Goal: Communication & Community: Connect with others

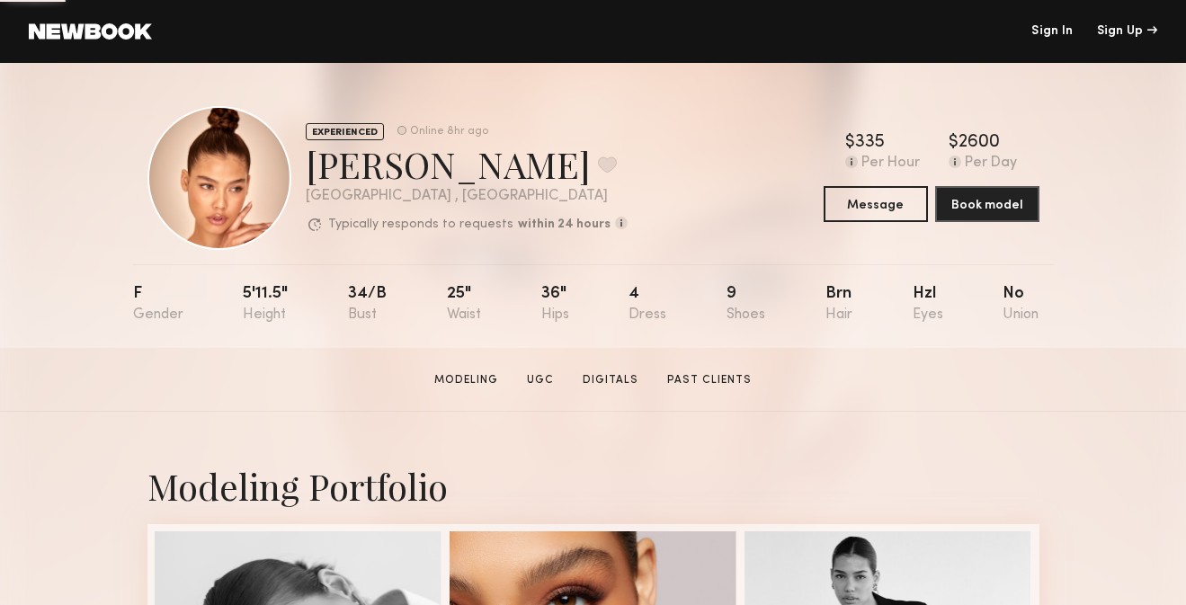
click at [1045, 29] on link "Sign In" at bounding box center [1052, 31] width 41 height 13
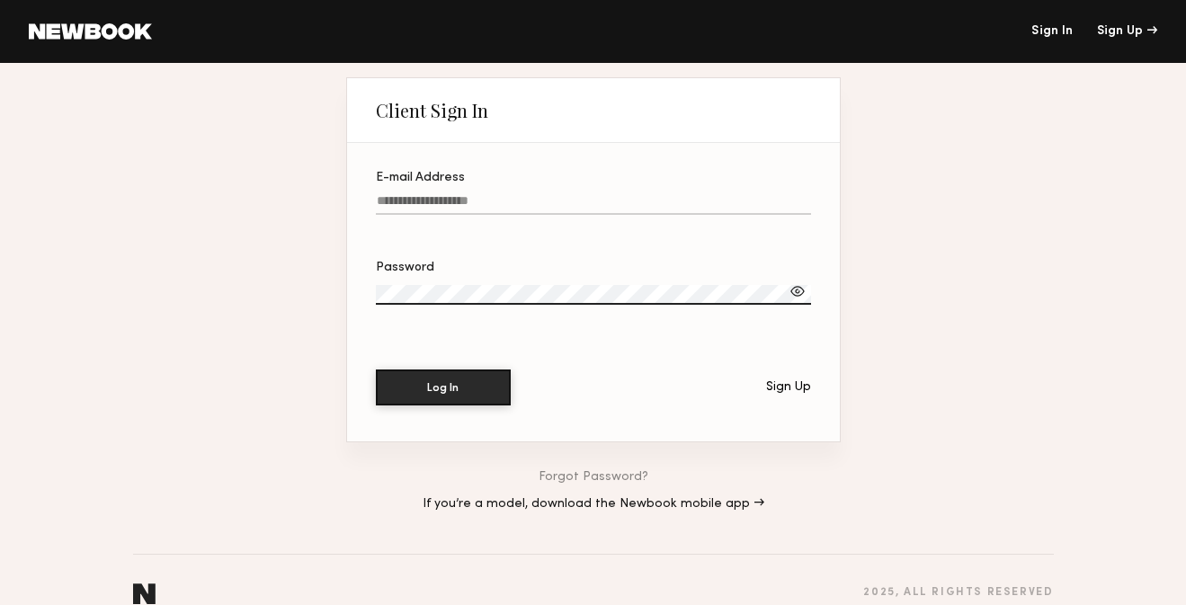
click at [539, 201] on input "E-mail Address" at bounding box center [593, 204] width 435 height 21
paste input "**********"
type input "**********"
click at [462, 276] on label "Password" at bounding box center [593, 292] width 435 height 61
click at [451, 382] on button "Log In" at bounding box center [443, 387] width 135 height 36
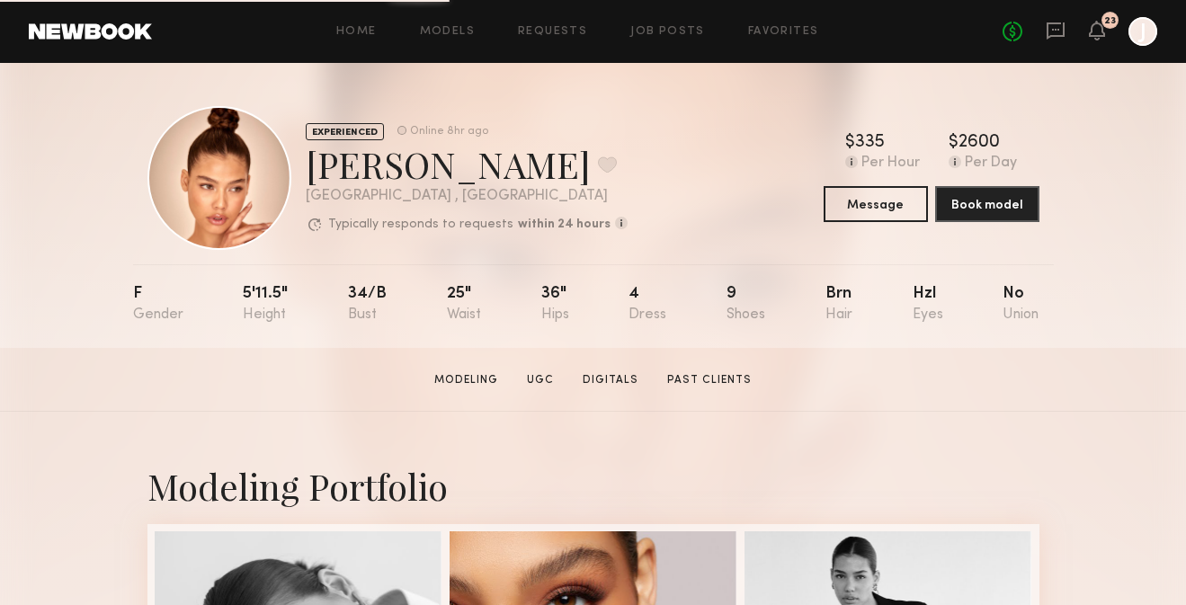
click at [553, 20] on div "Home Models Requests Job Posts Favorites Sign Out No fees up to $5,000 23 J" at bounding box center [654, 31] width 1005 height 29
click at [554, 31] on link "Requests" at bounding box center [552, 32] width 69 height 12
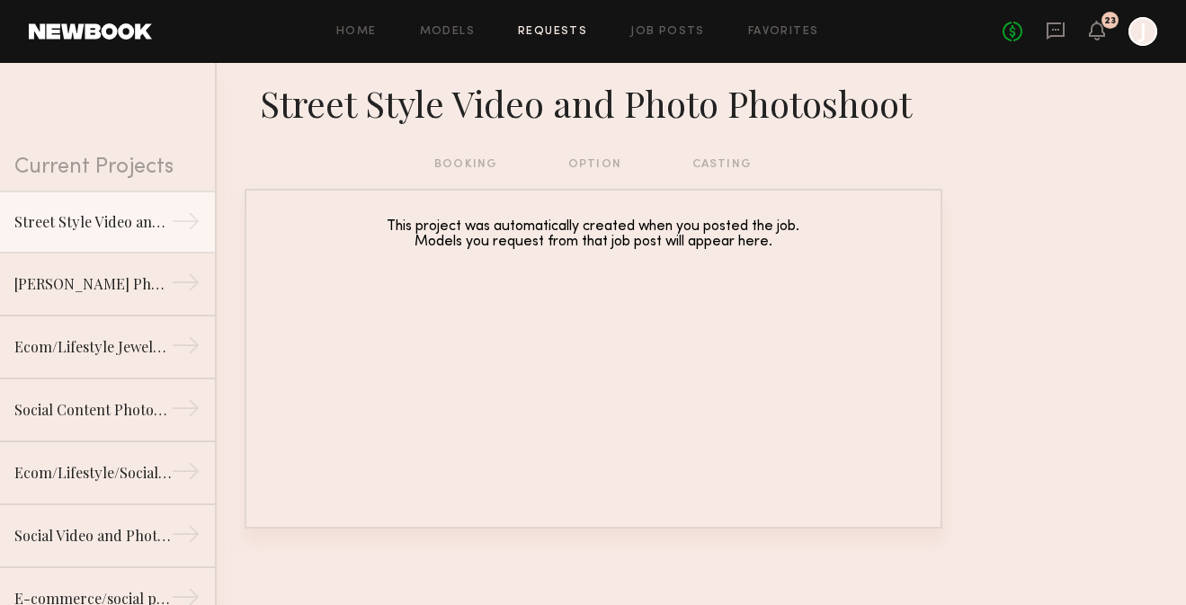
click at [472, 169] on div "booking option casting" at bounding box center [592, 165] width 317 height 20
click at [666, 24] on div "Home Models Requests Job Posts Favorites Sign Out No fees up to $5,000 23 J" at bounding box center [654, 31] width 1005 height 29
click at [665, 31] on link "Job Posts" at bounding box center [667, 32] width 75 height 12
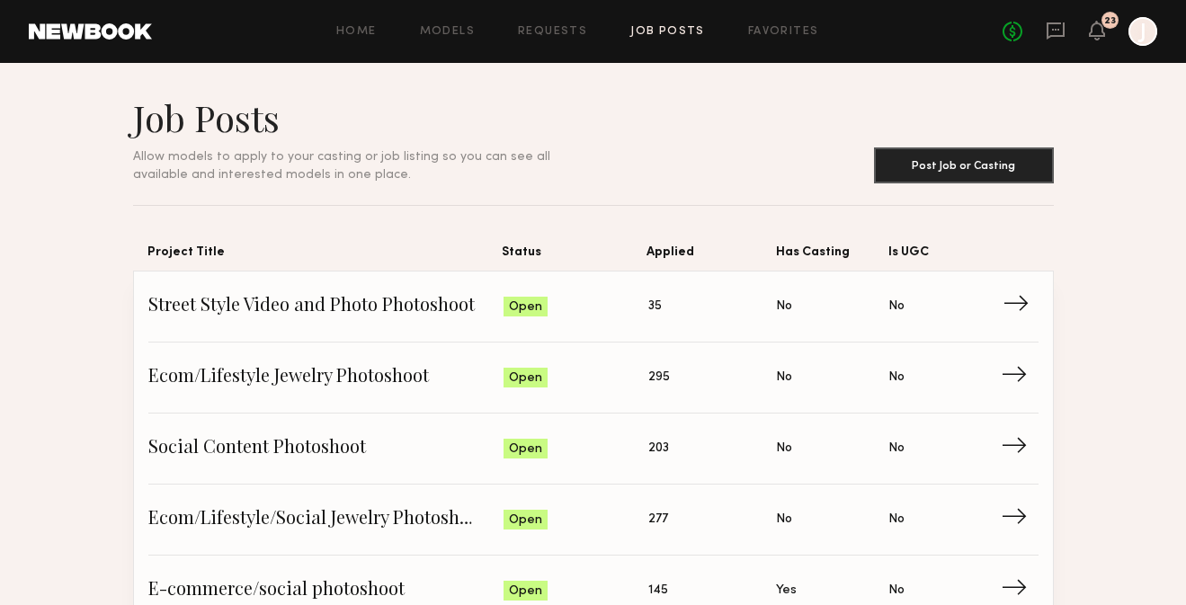
click at [424, 304] on span "Street Style Video and Photo Photoshoot" at bounding box center [326, 306] width 356 height 27
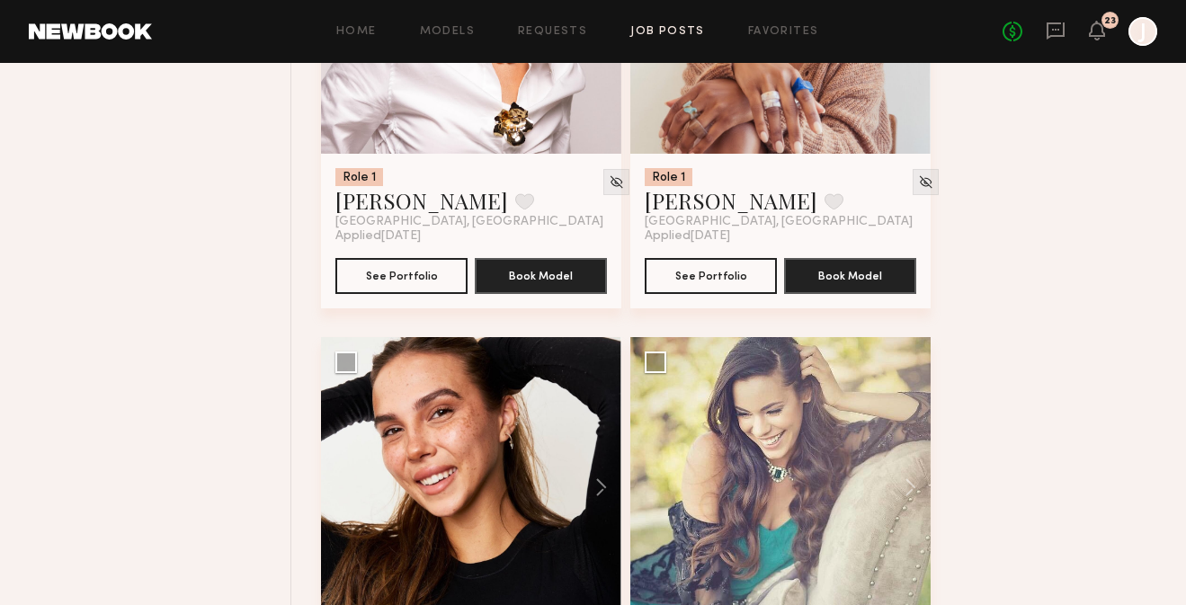
scroll to position [1437, 0]
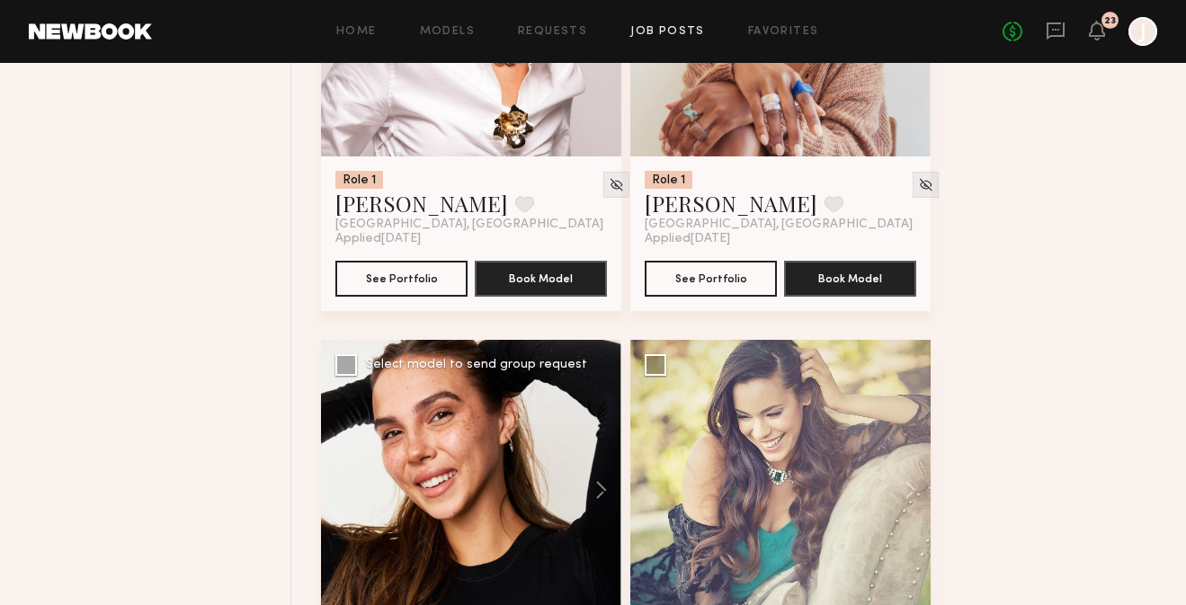
click at [494, 416] on div at bounding box center [471, 490] width 300 height 300
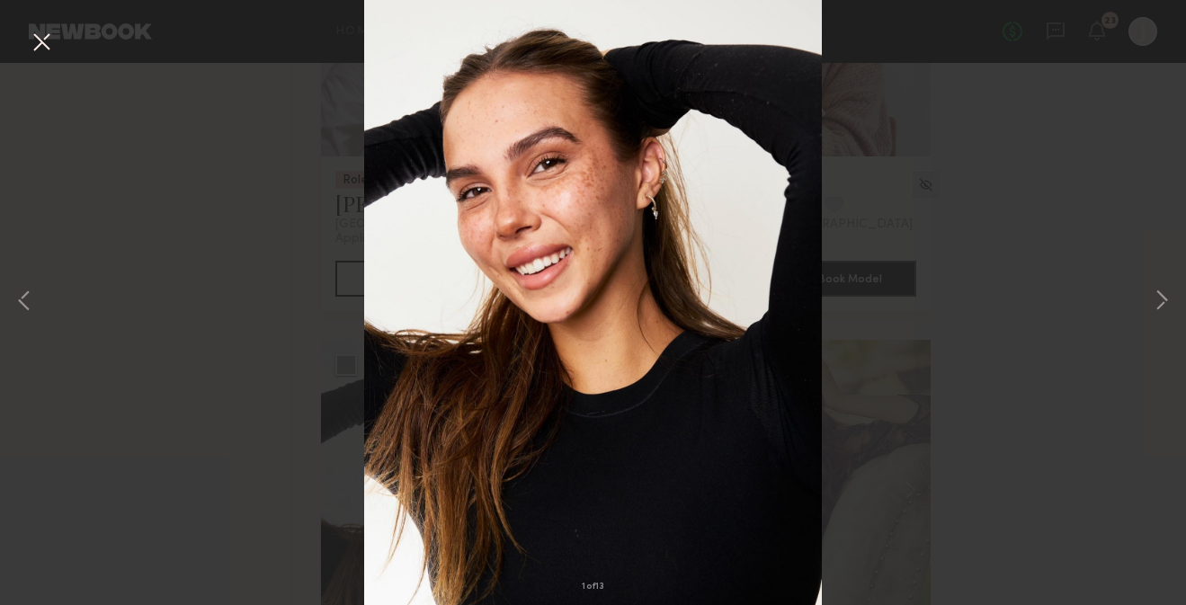
click at [659, 405] on img at bounding box center [593, 302] width 459 height 630
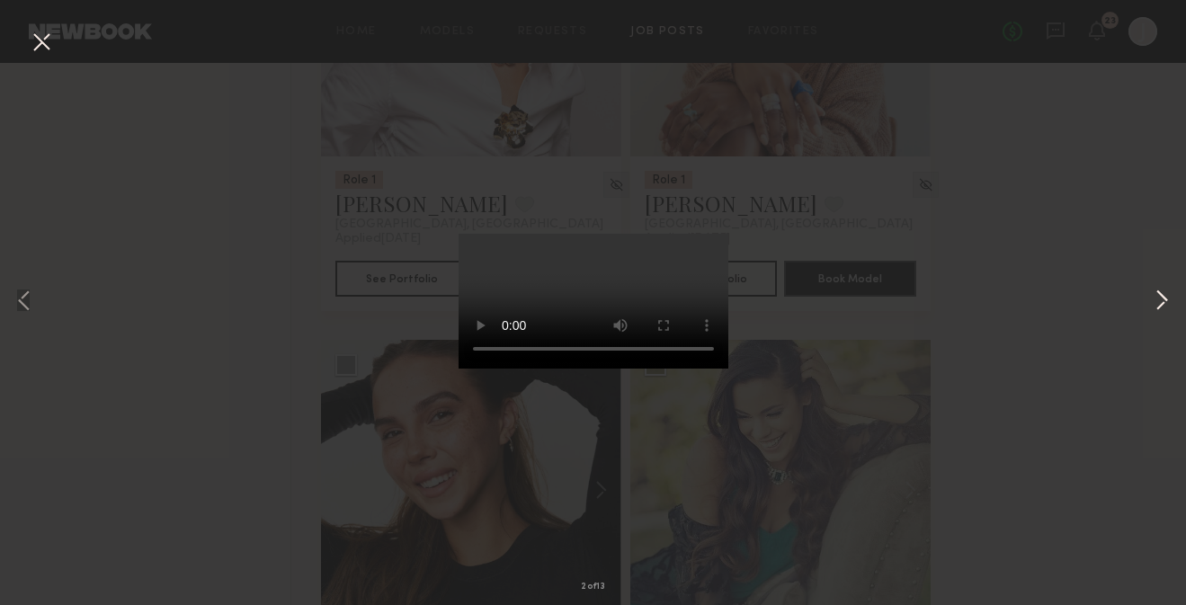
click at [1166, 292] on button at bounding box center [1162, 302] width 22 height 484
click at [1168, 296] on button at bounding box center [1162, 302] width 22 height 484
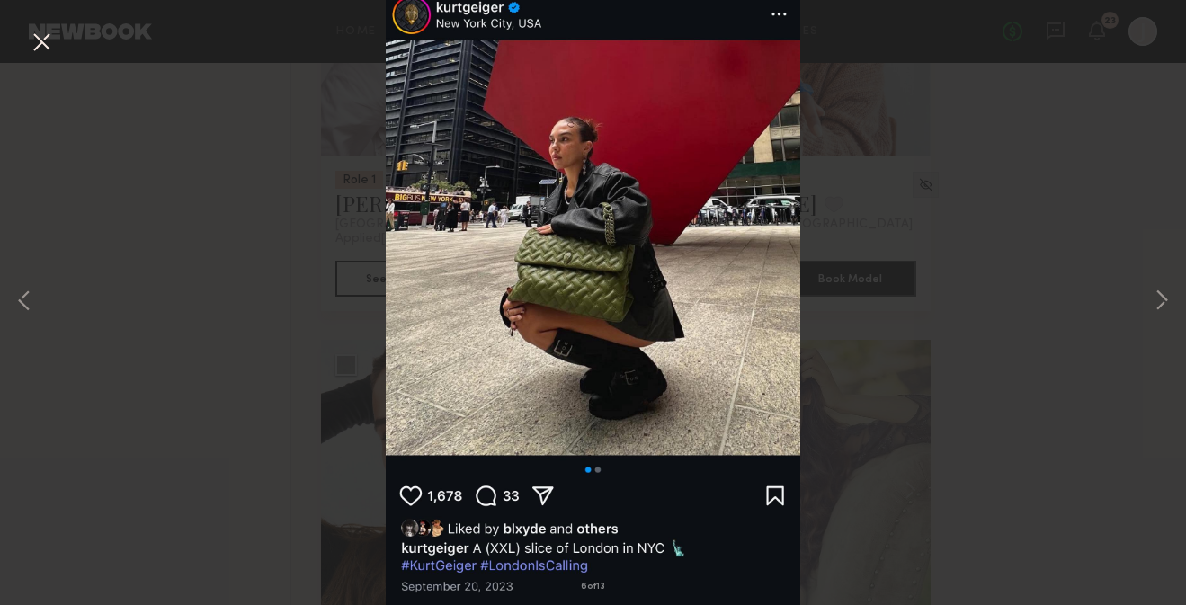
click at [908, 267] on div "6 of 13" at bounding box center [593, 302] width 1186 height 605
click at [937, 290] on div "6 of 13" at bounding box center [593, 302] width 1186 height 605
click at [190, 309] on div "6 of 13" at bounding box center [593, 302] width 1186 height 605
click at [916, 303] on div "6 of 13" at bounding box center [593, 302] width 1186 height 605
click at [1139, 356] on div "6 of 13" at bounding box center [593, 302] width 1186 height 605
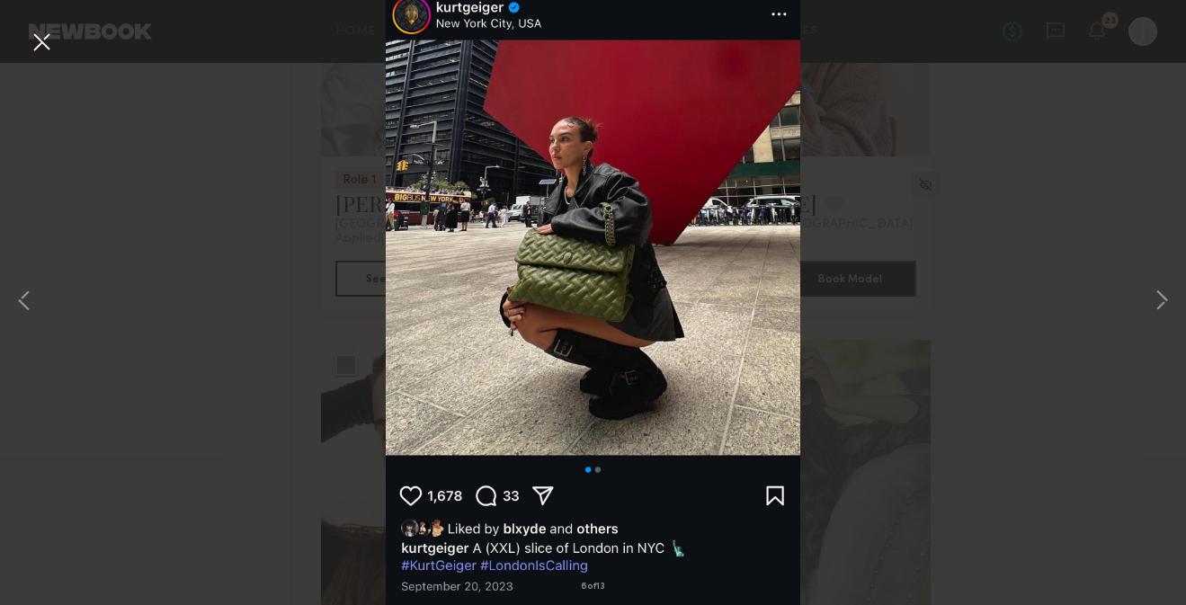
click at [1052, 296] on div "6 of 13" at bounding box center [593, 302] width 1186 height 605
click at [971, 364] on div "6 of 13" at bounding box center [593, 302] width 1186 height 605
click at [335, 455] on div "6 of 13" at bounding box center [593, 302] width 1186 height 605
click at [40, 46] on button at bounding box center [41, 43] width 29 height 32
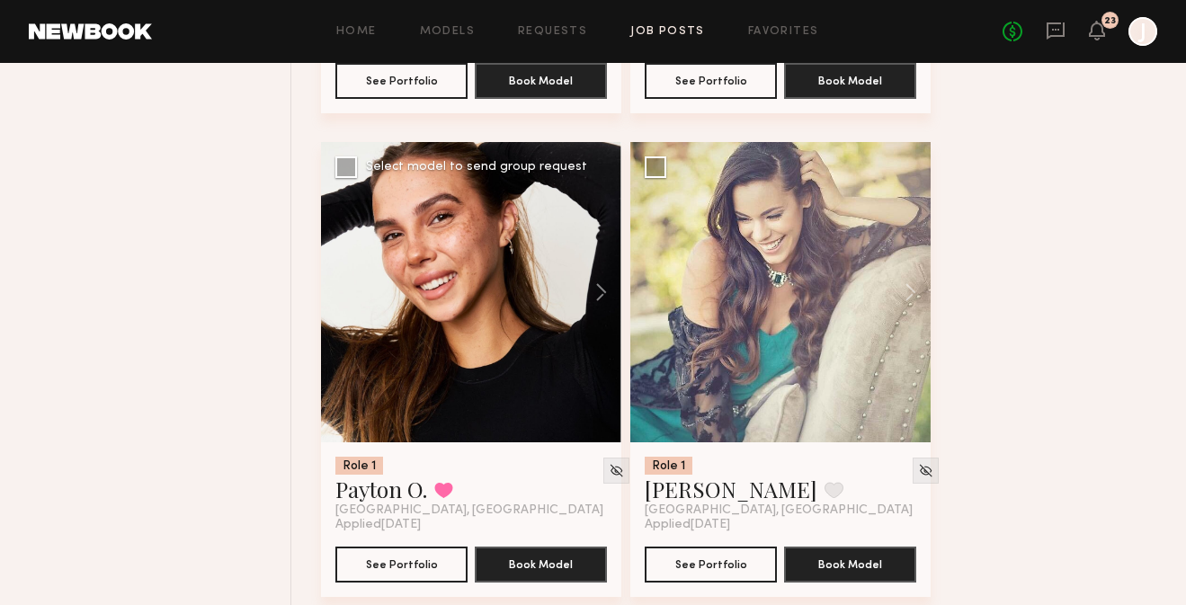
scroll to position [1647, 0]
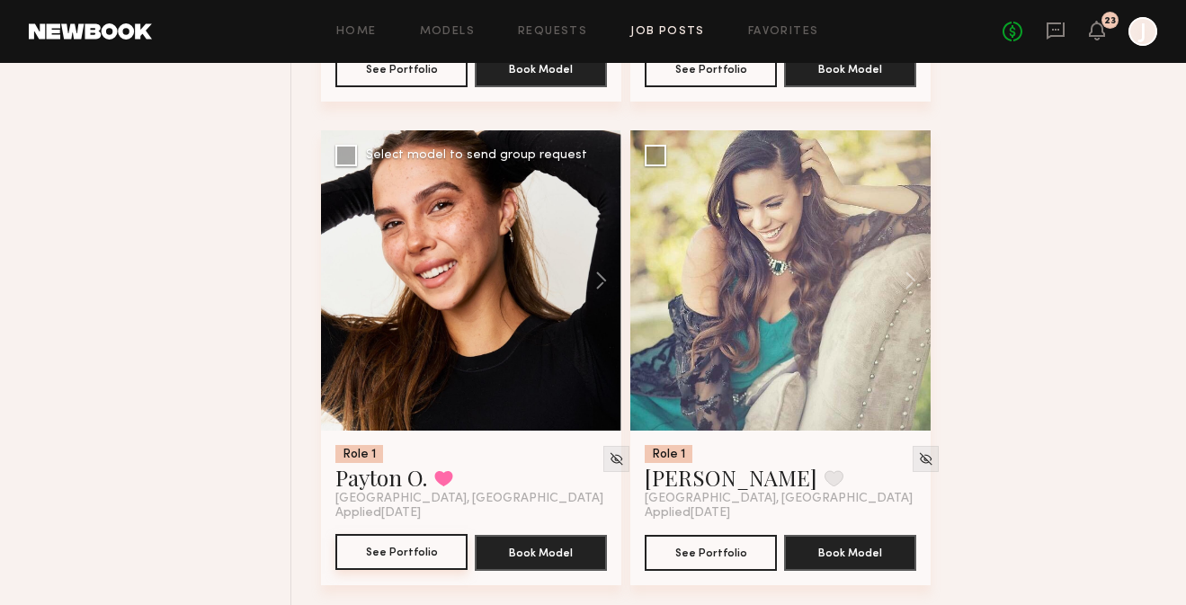
click at [413, 564] on button "See Portfolio" at bounding box center [401, 552] width 132 height 36
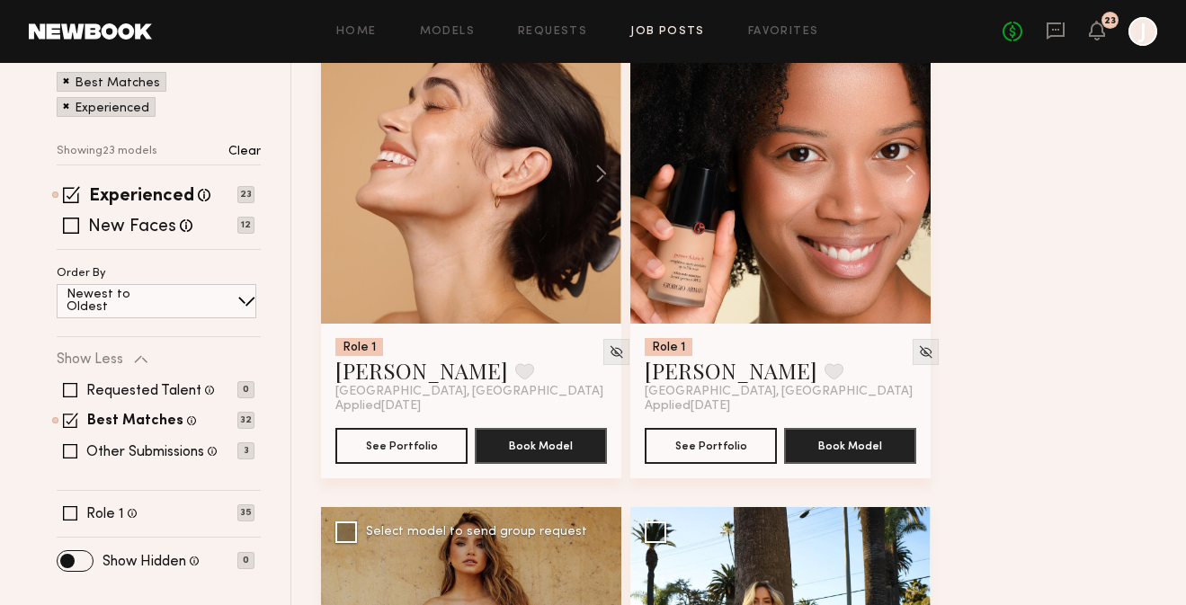
scroll to position [280, 0]
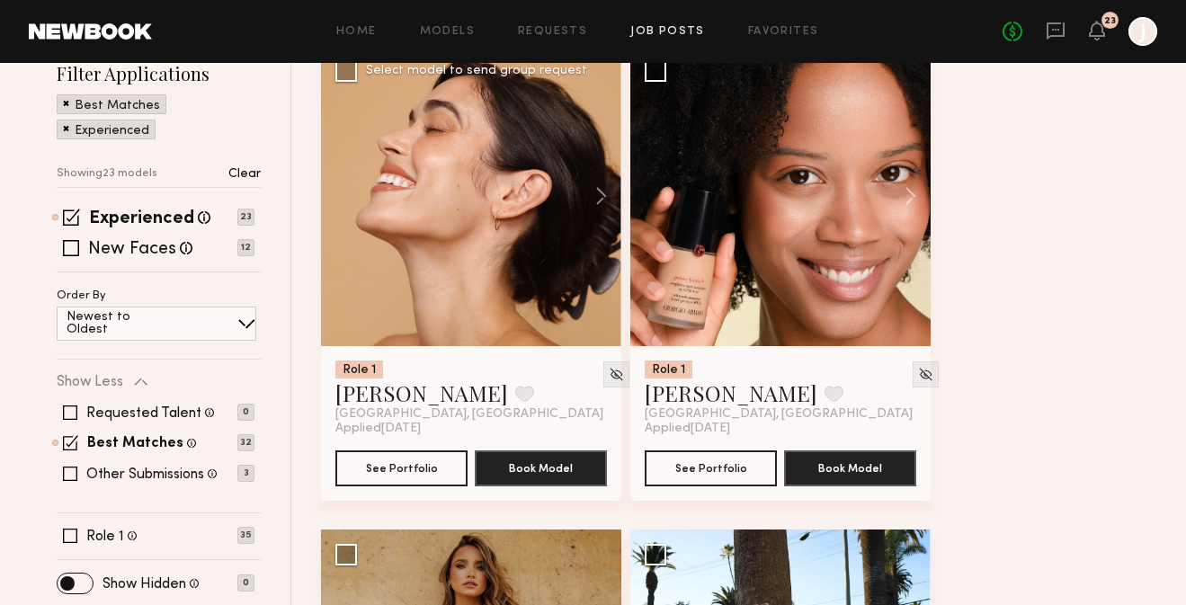
click at [493, 291] on div at bounding box center [471, 196] width 300 height 300
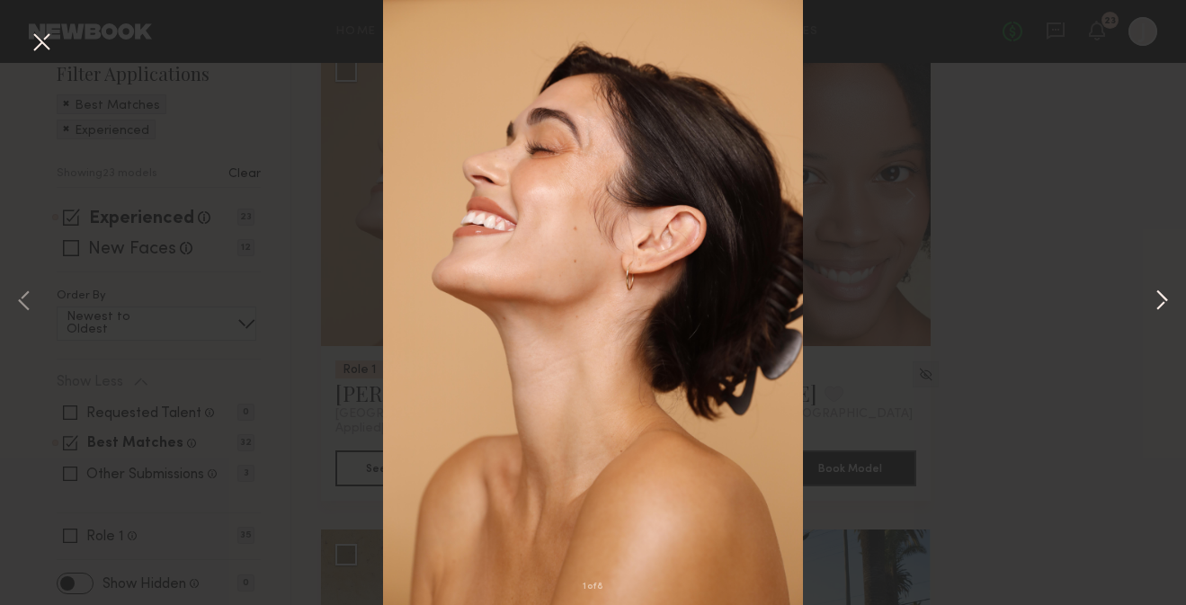
click at [1162, 296] on button at bounding box center [1162, 302] width 22 height 484
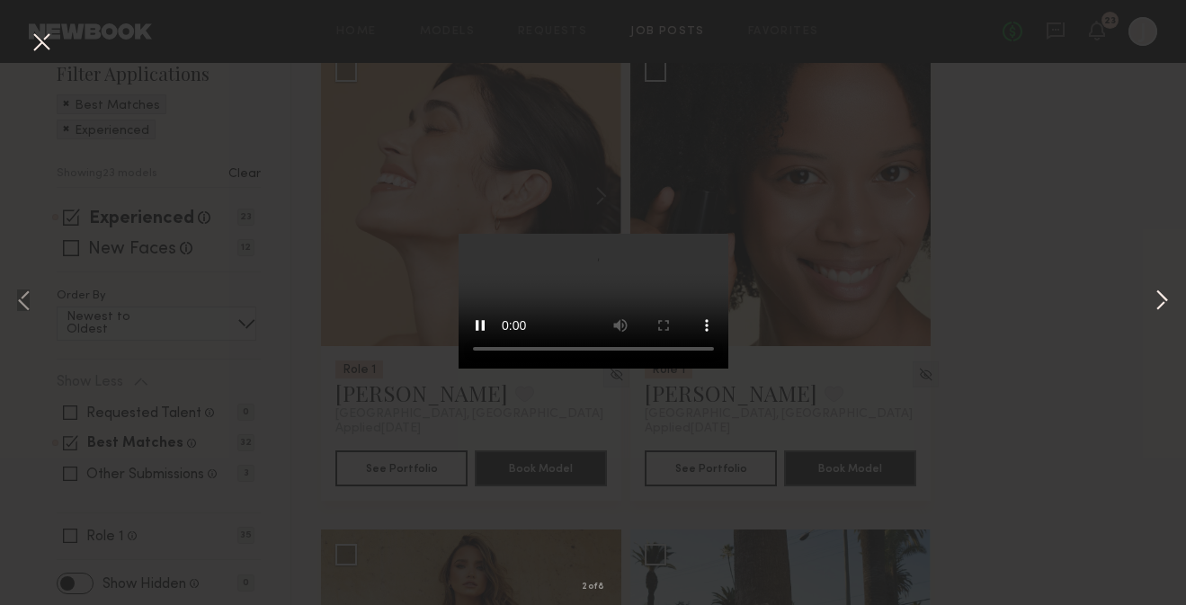
click at [1162, 296] on button at bounding box center [1162, 302] width 22 height 484
click at [1161, 298] on button at bounding box center [1162, 302] width 22 height 484
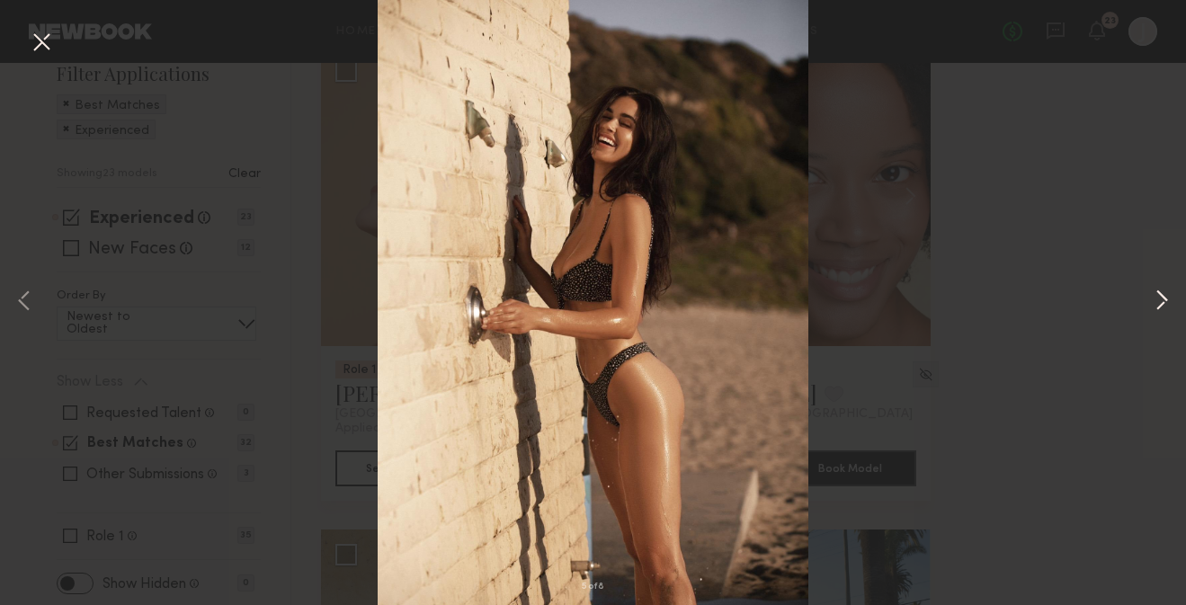
click at [1161, 298] on button at bounding box center [1162, 302] width 22 height 484
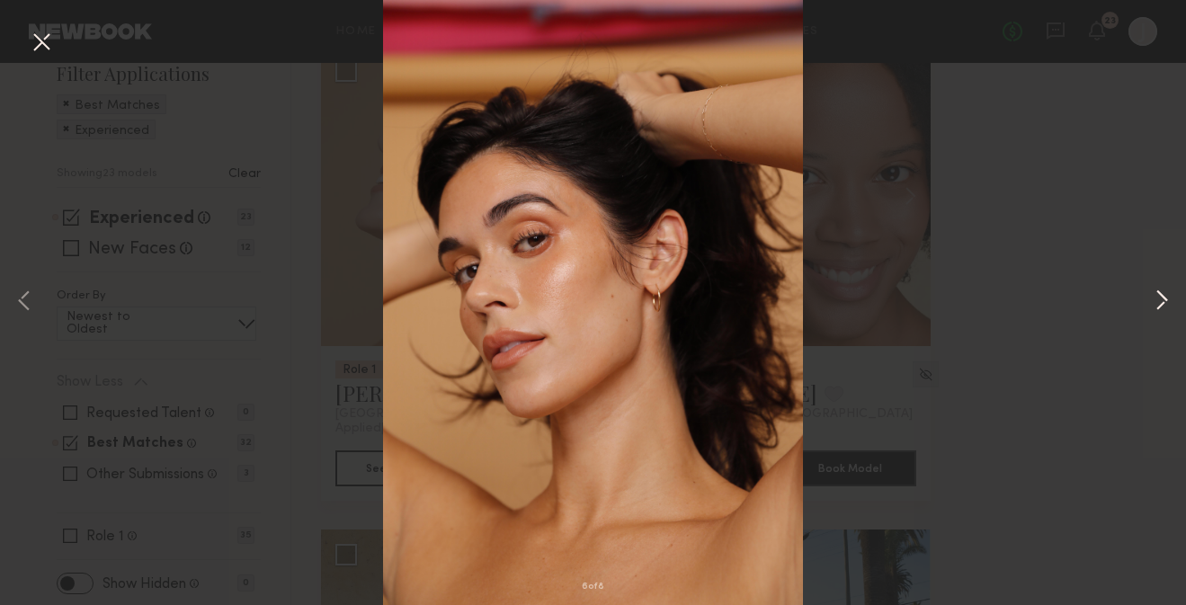
click at [1162, 298] on button at bounding box center [1162, 302] width 22 height 484
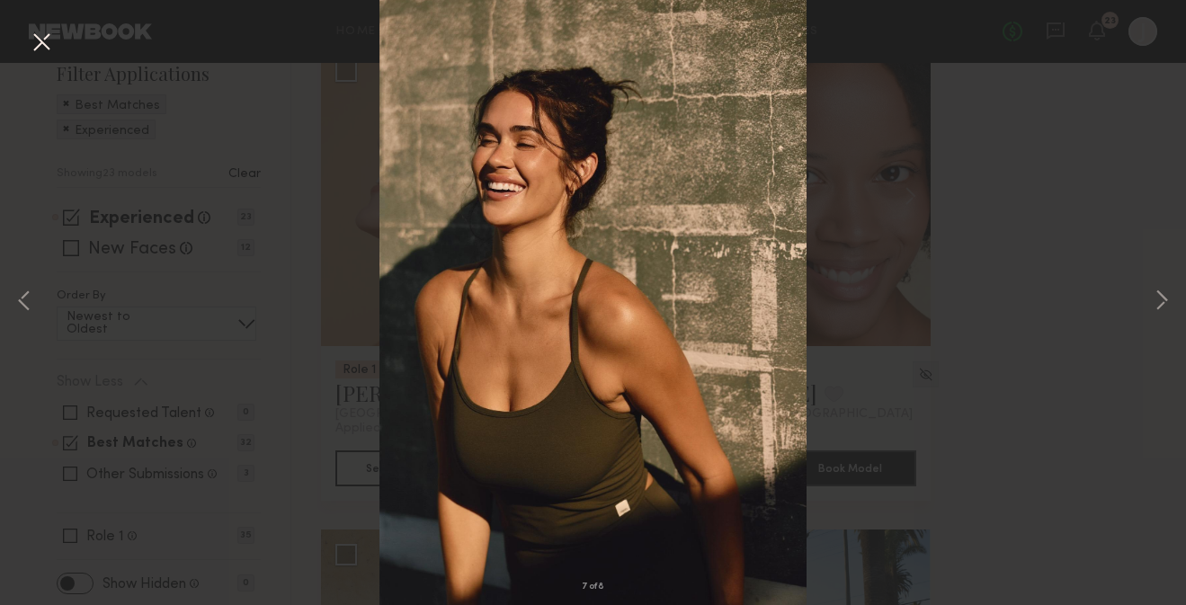
click at [1112, 328] on div "7 of 8" at bounding box center [593, 302] width 1186 height 605
click at [41, 32] on button at bounding box center [41, 43] width 29 height 32
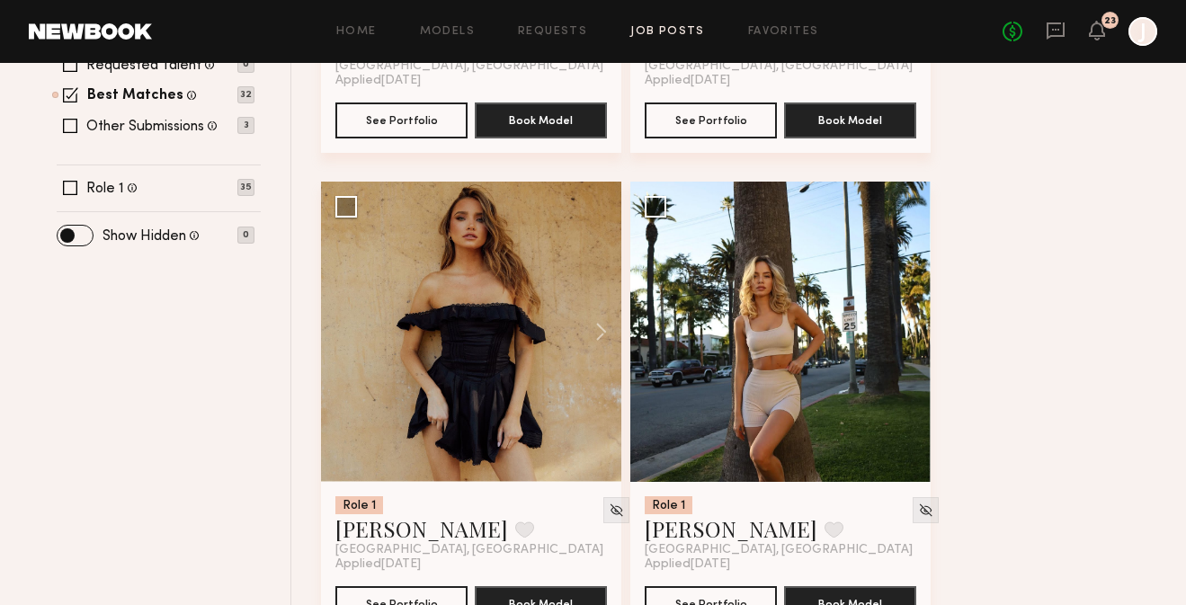
scroll to position [630, 0]
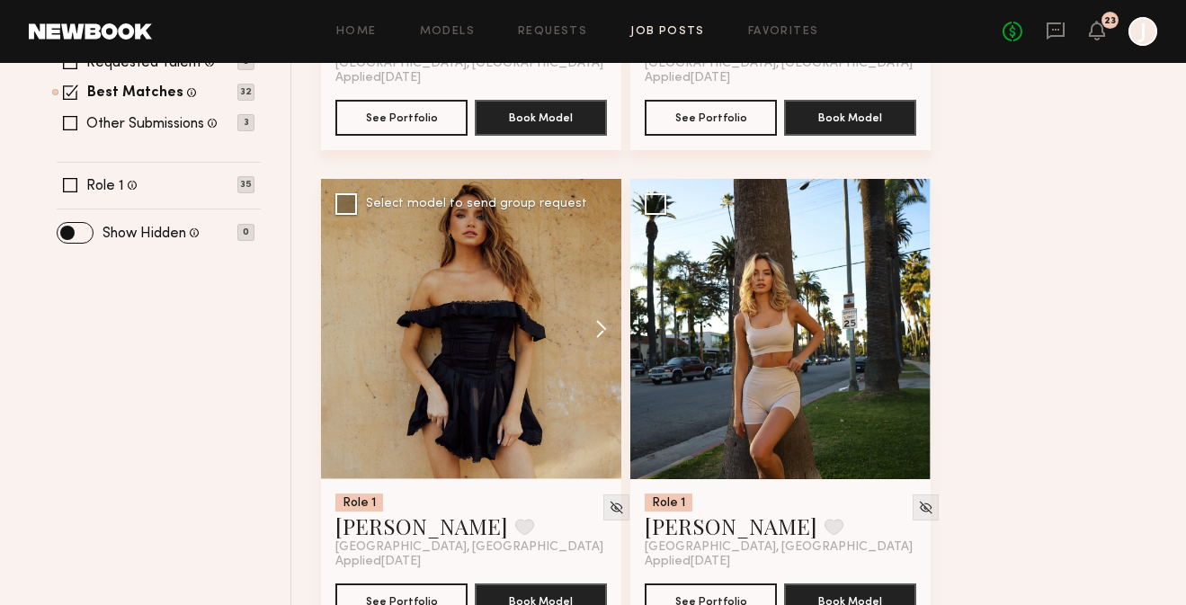
click at [599, 329] on button at bounding box center [593, 329] width 58 height 300
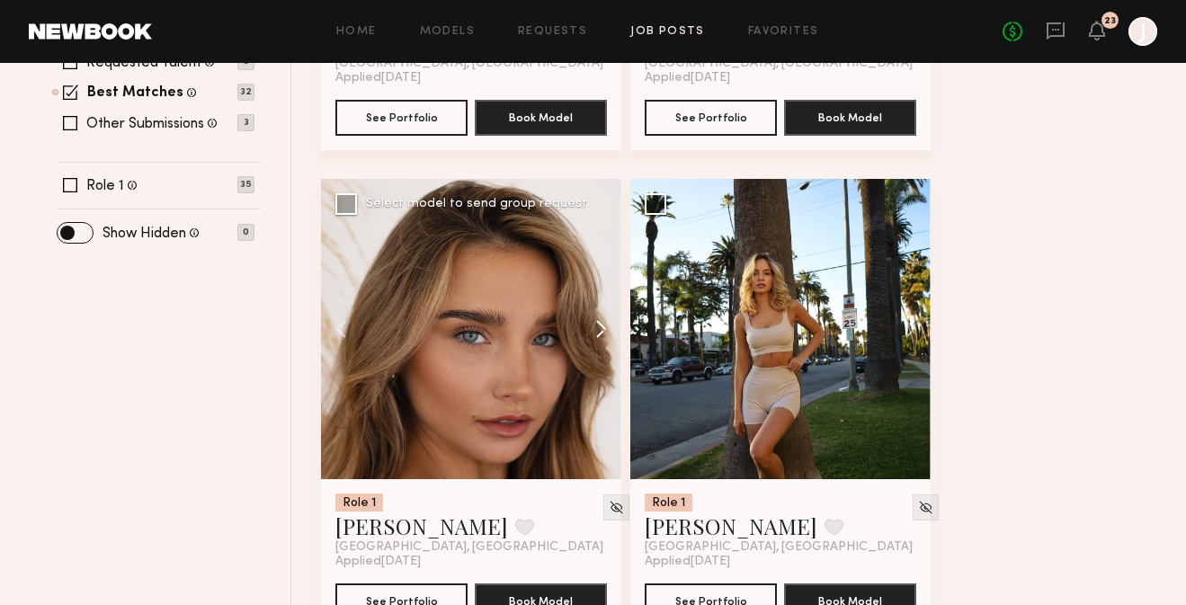
click at [599, 329] on button at bounding box center [593, 329] width 58 height 300
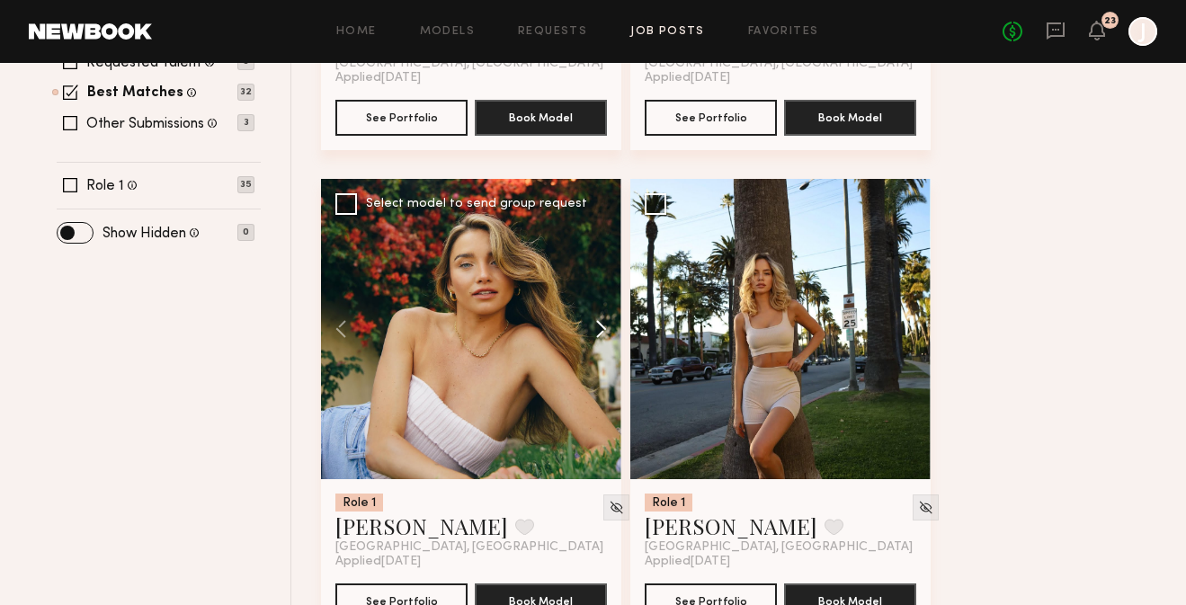
click at [599, 329] on button at bounding box center [593, 329] width 58 height 300
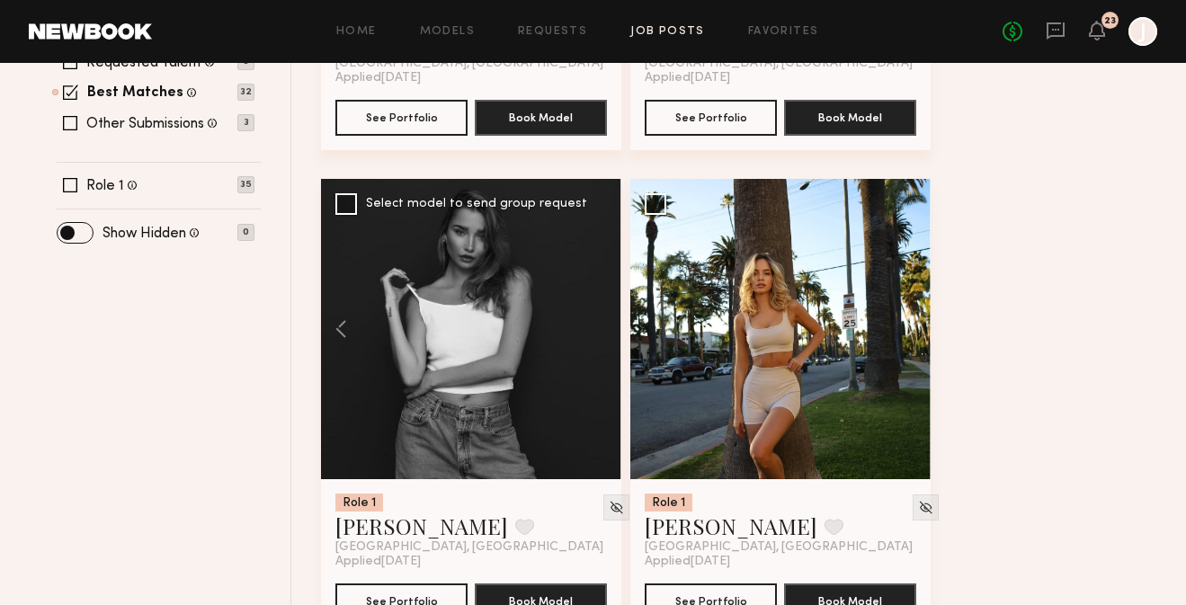
click at [478, 385] on div at bounding box center [471, 329] width 300 height 300
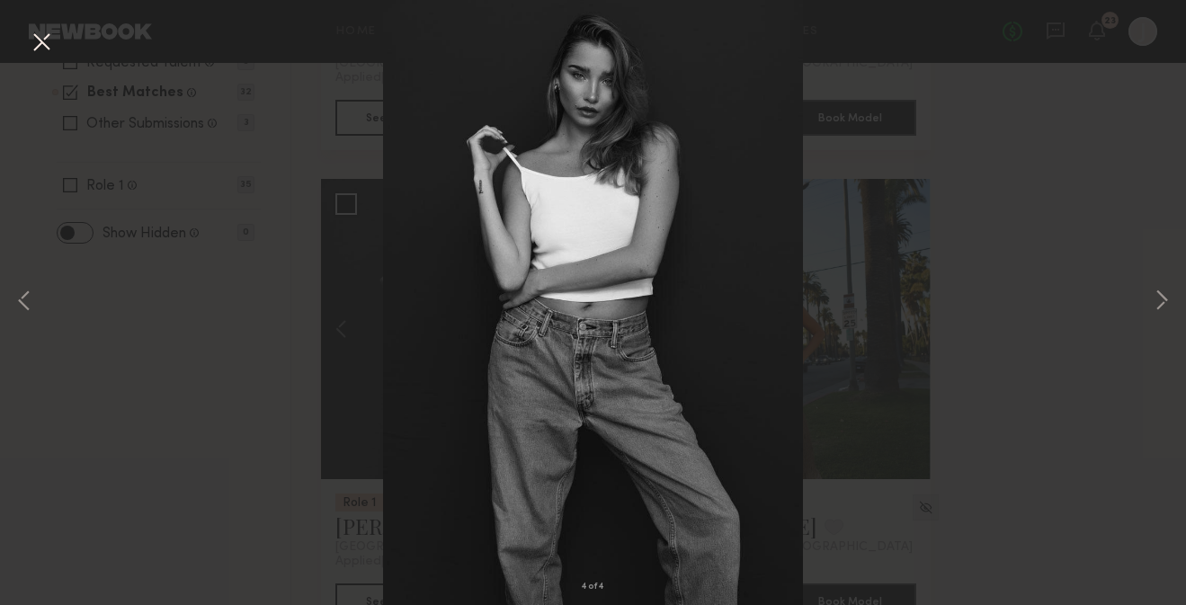
click at [165, 271] on div "4 of 4" at bounding box center [593, 302] width 1186 height 605
click at [38, 35] on button at bounding box center [41, 43] width 29 height 32
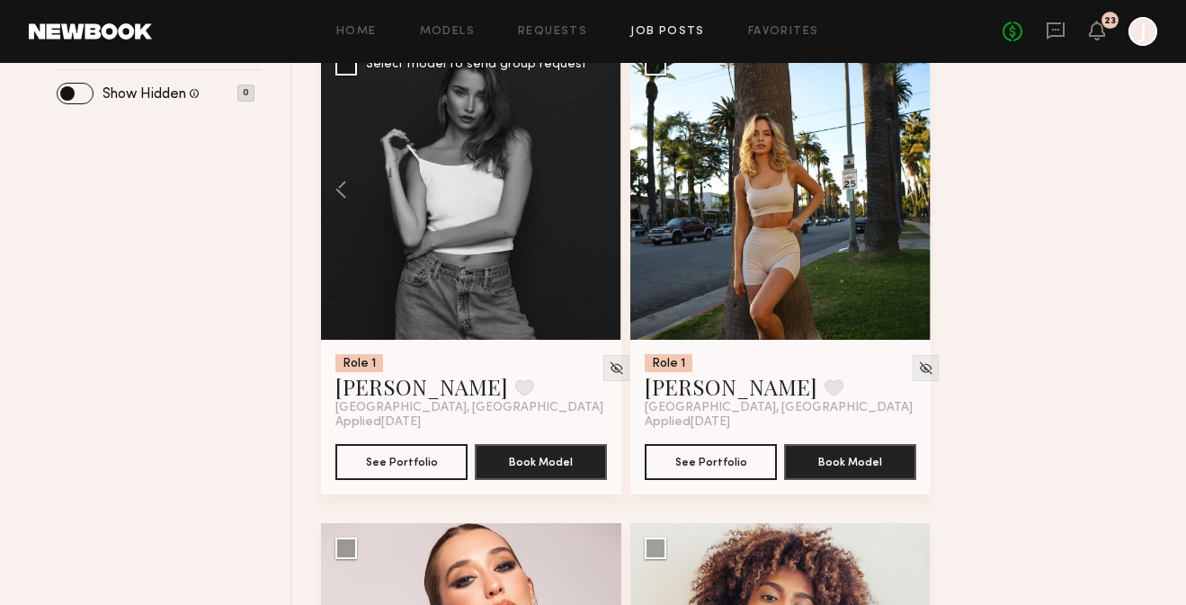
scroll to position [776, 0]
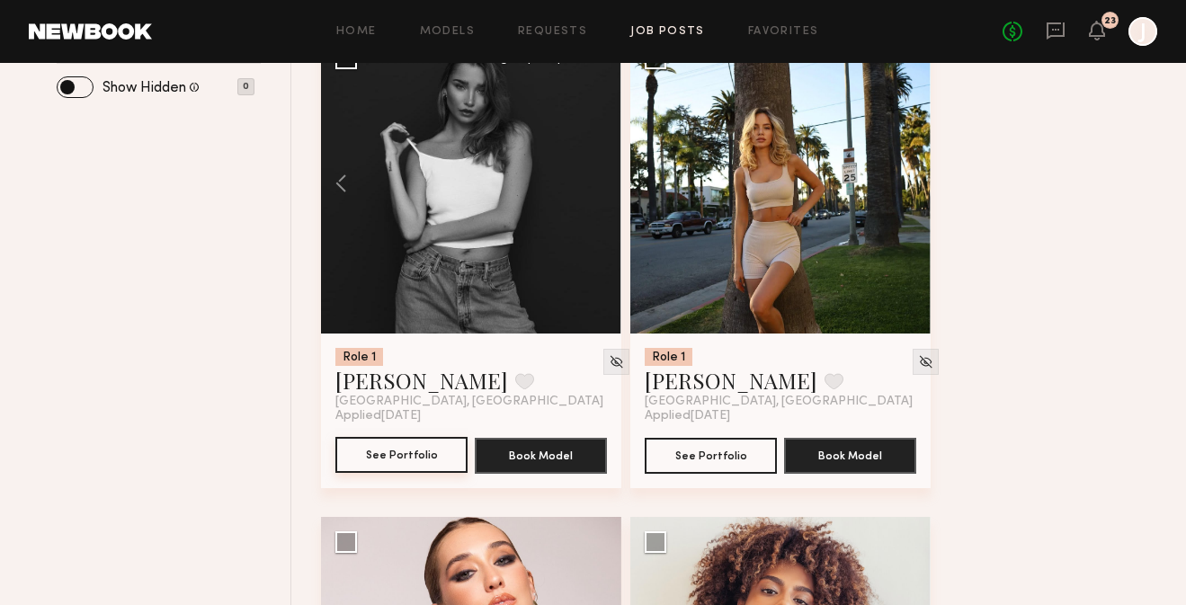
click at [393, 461] on button "See Portfolio" at bounding box center [401, 455] width 132 height 36
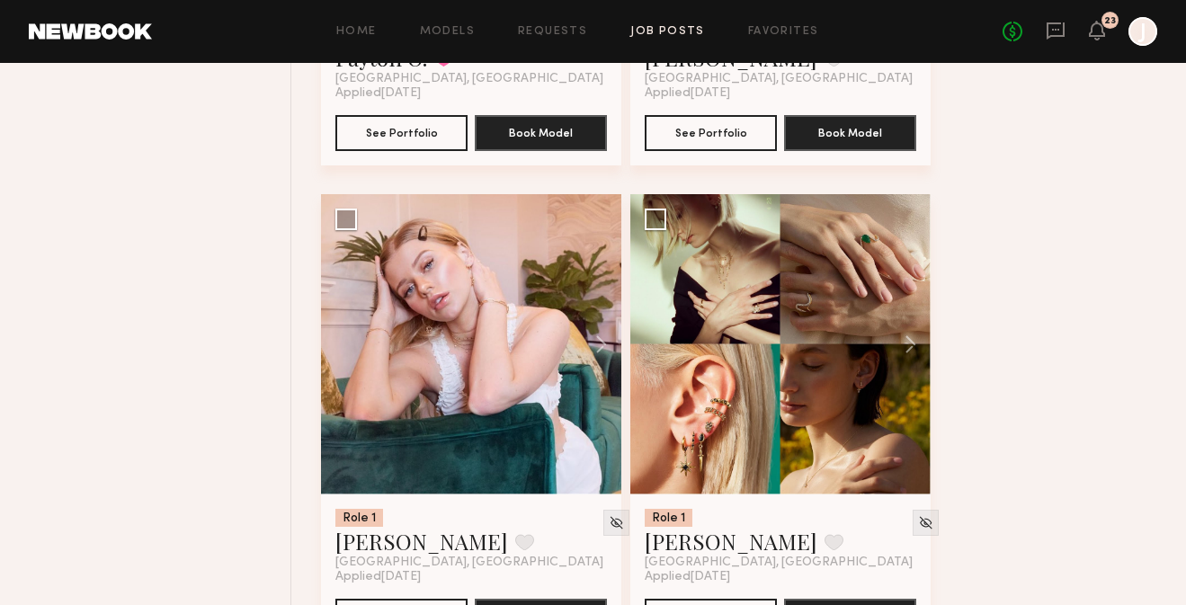
scroll to position [2085, 0]
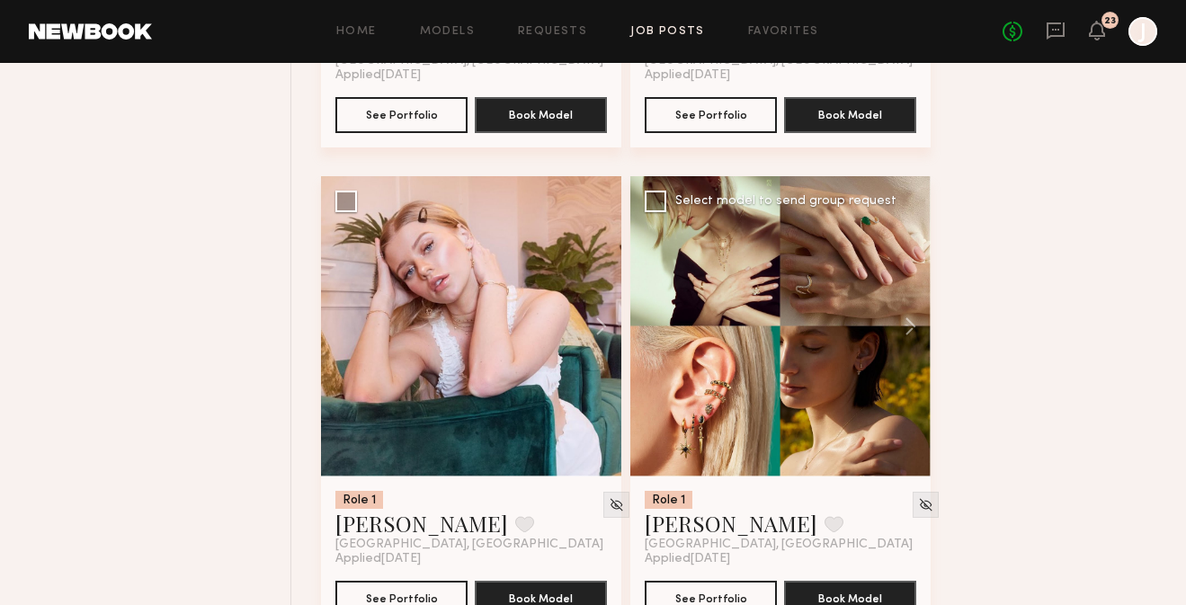
click at [728, 429] on div at bounding box center [780, 326] width 300 height 300
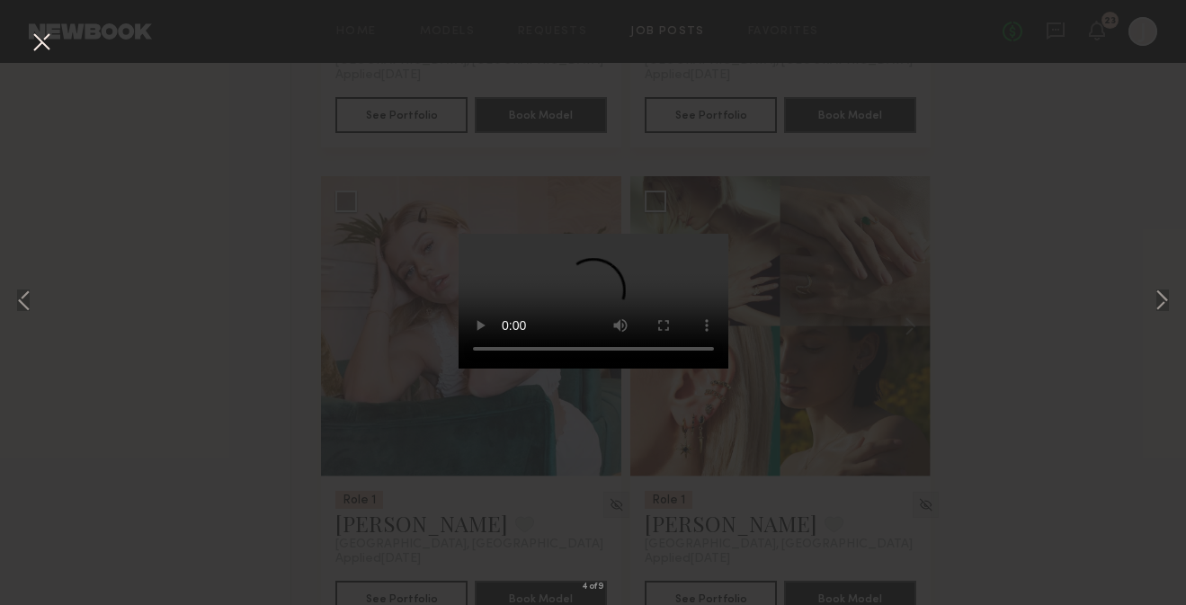
click at [48, 50] on button at bounding box center [41, 43] width 29 height 32
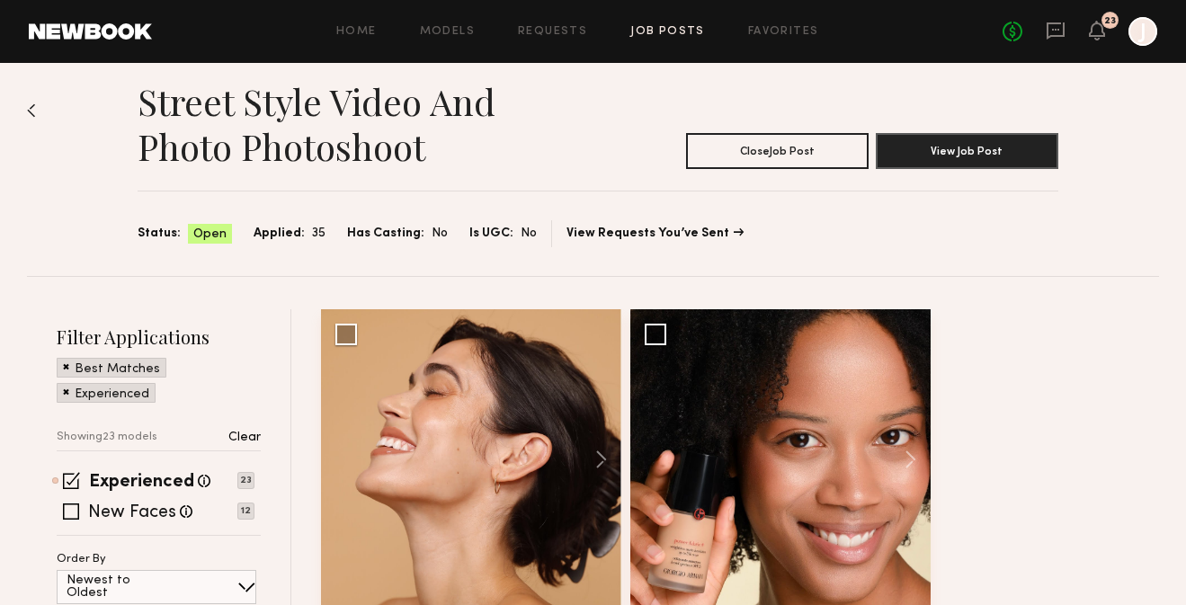
scroll to position [0, 0]
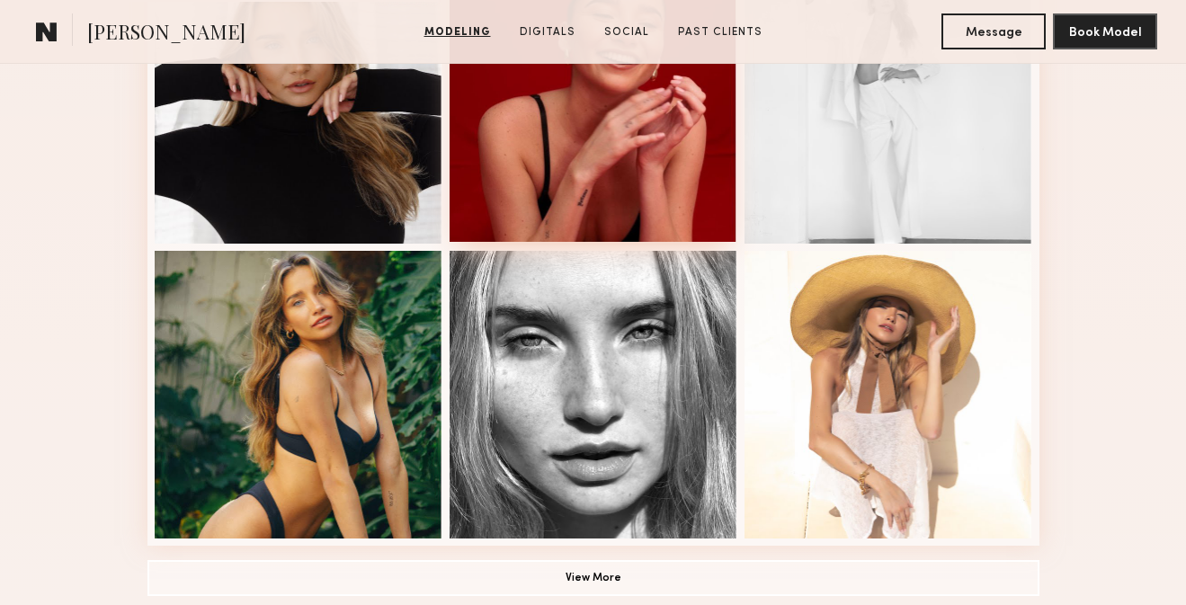
scroll to position [1176, 0]
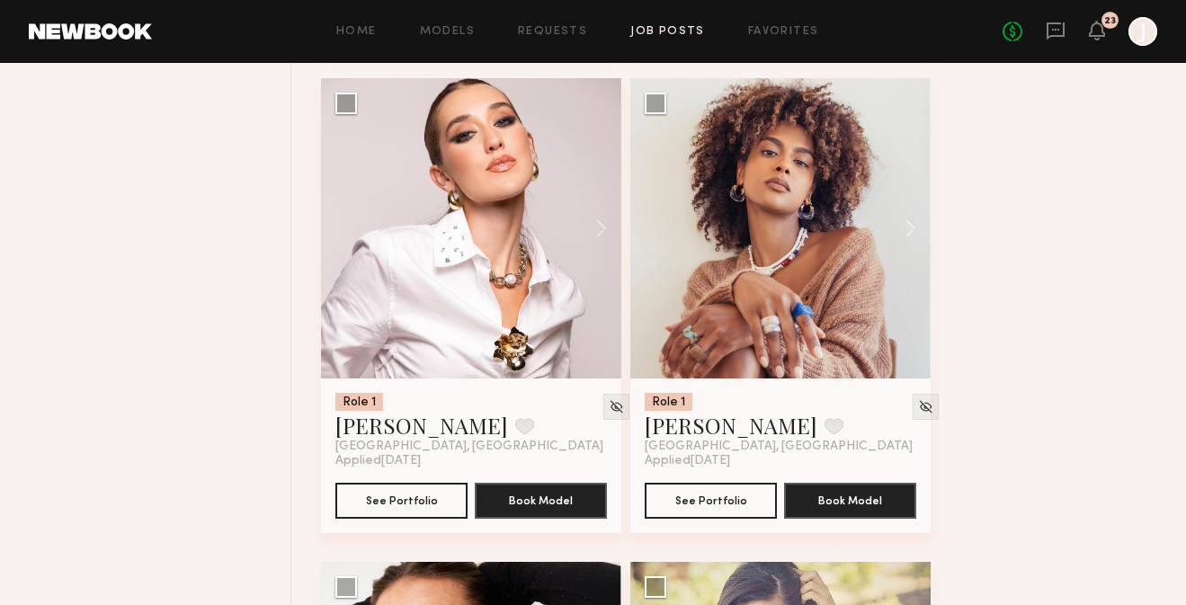
scroll to position [1133, 0]
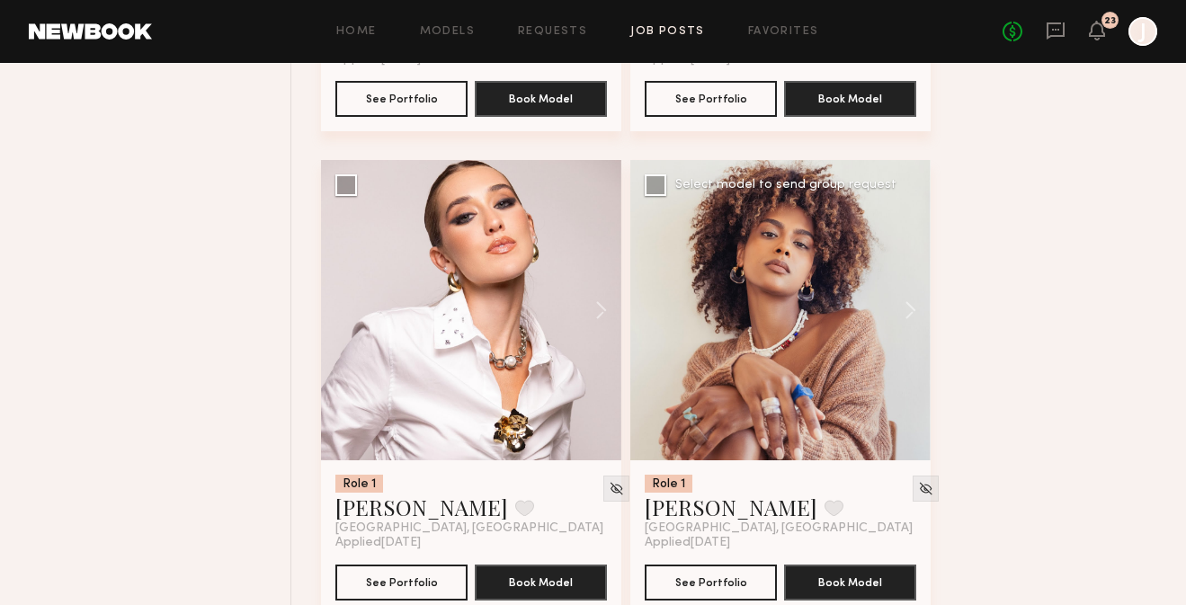
click at [798, 365] on div at bounding box center [780, 310] width 300 height 300
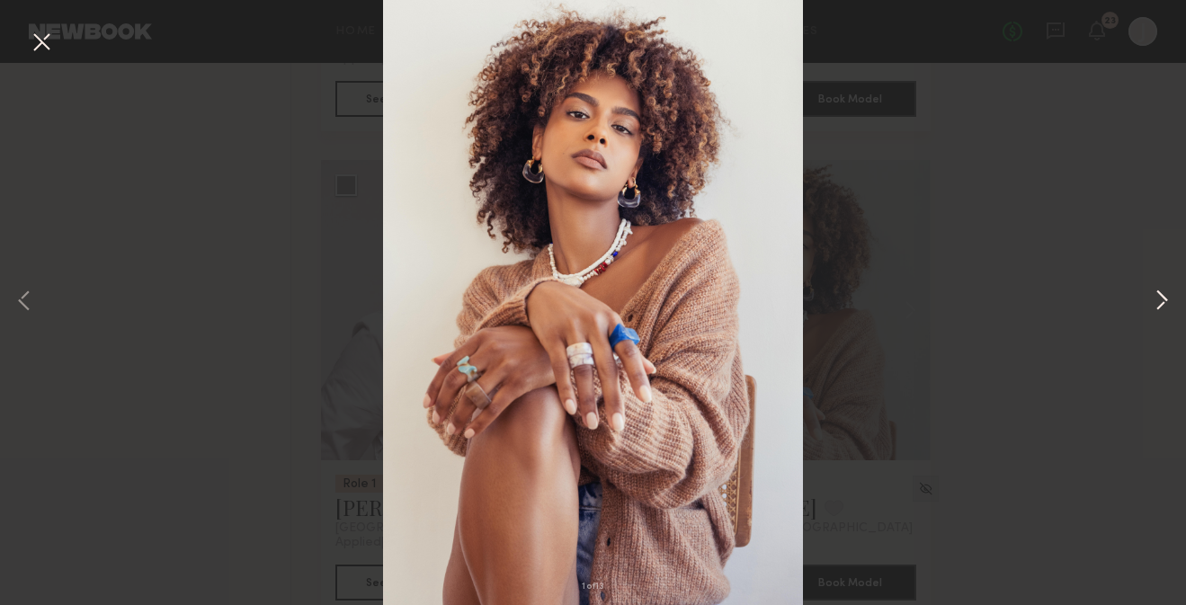
click at [1166, 310] on button at bounding box center [1162, 302] width 22 height 484
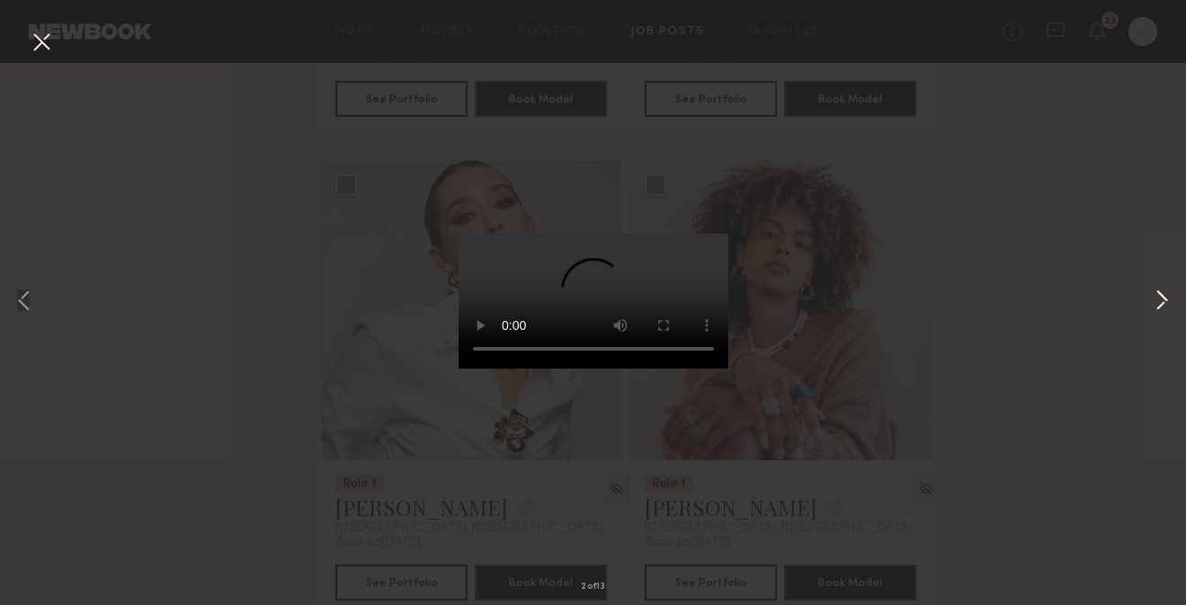
click at [1165, 310] on button at bounding box center [1162, 302] width 22 height 484
click at [996, 353] on div "3 of 13" at bounding box center [593, 302] width 1186 height 605
click at [256, 282] on div "3 of 13" at bounding box center [593, 302] width 1186 height 605
click at [41, 50] on button at bounding box center [41, 43] width 29 height 32
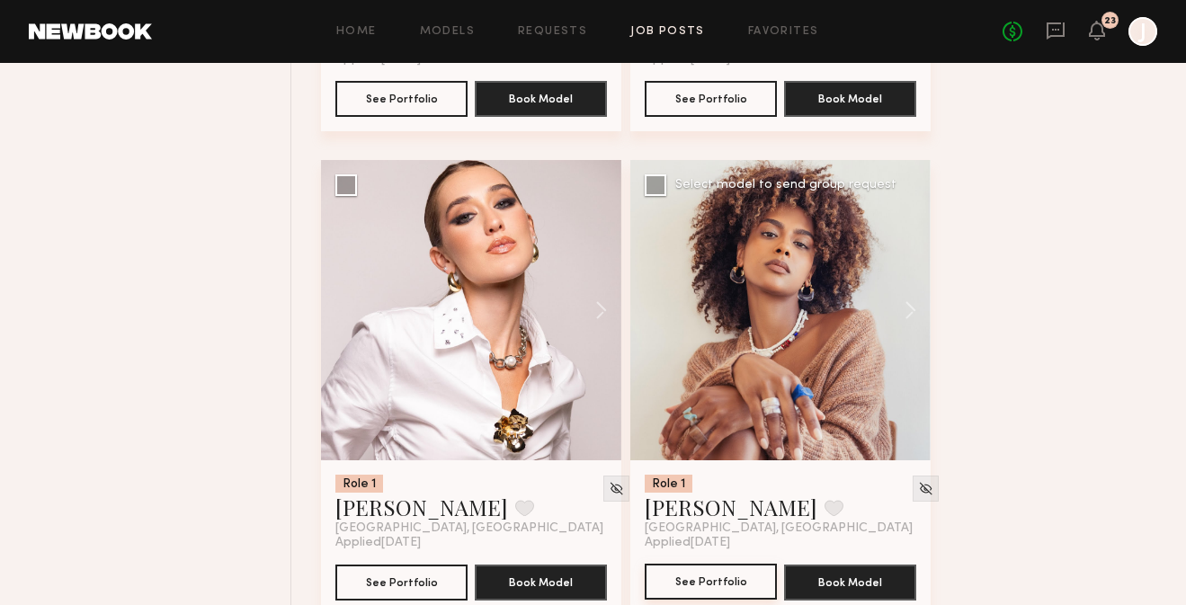
click at [756, 590] on button "See Portfolio" at bounding box center [711, 582] width 132 height 36
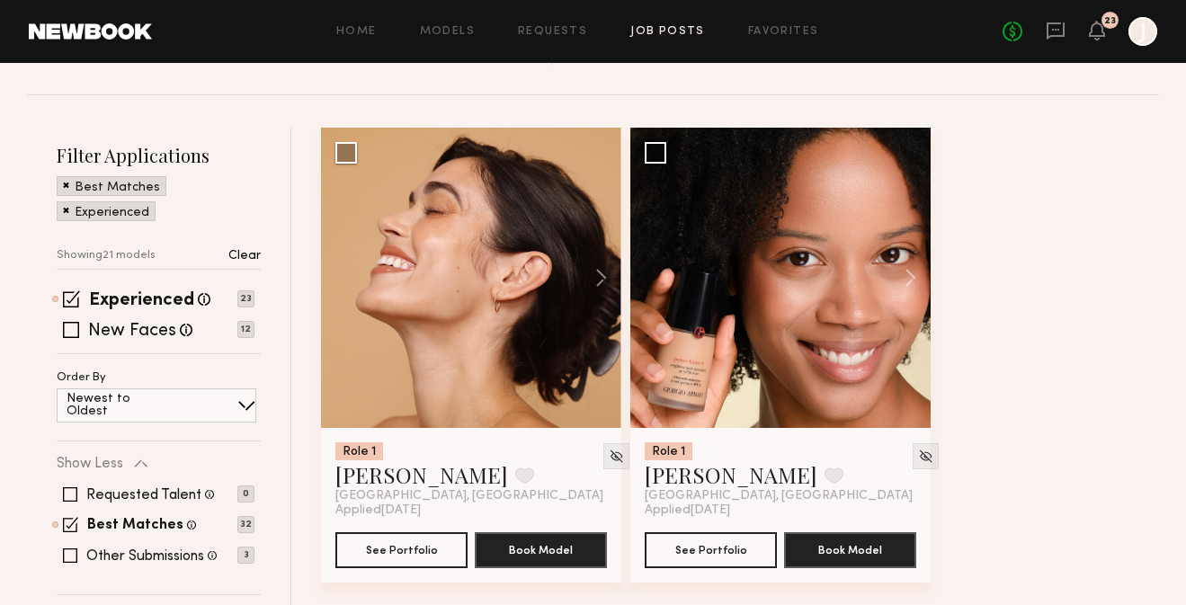
scroll to position [0, 0]
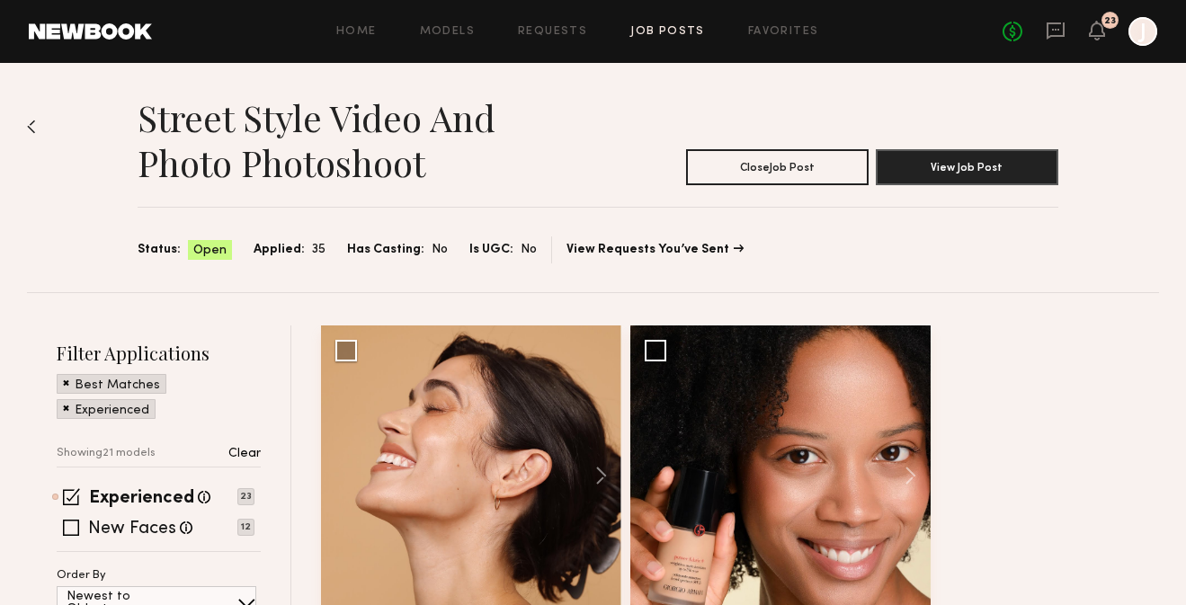
click at [687, 37] on link "Job Posts" at bounding box center [667, 32] width 75 height 12
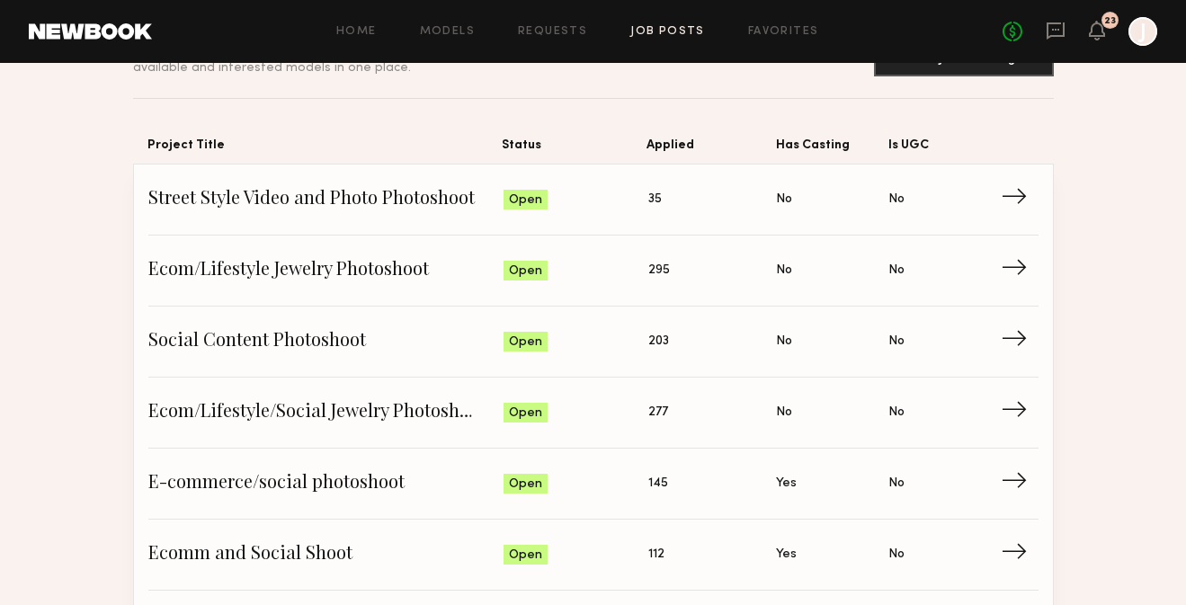
scroll to position [133, 0]
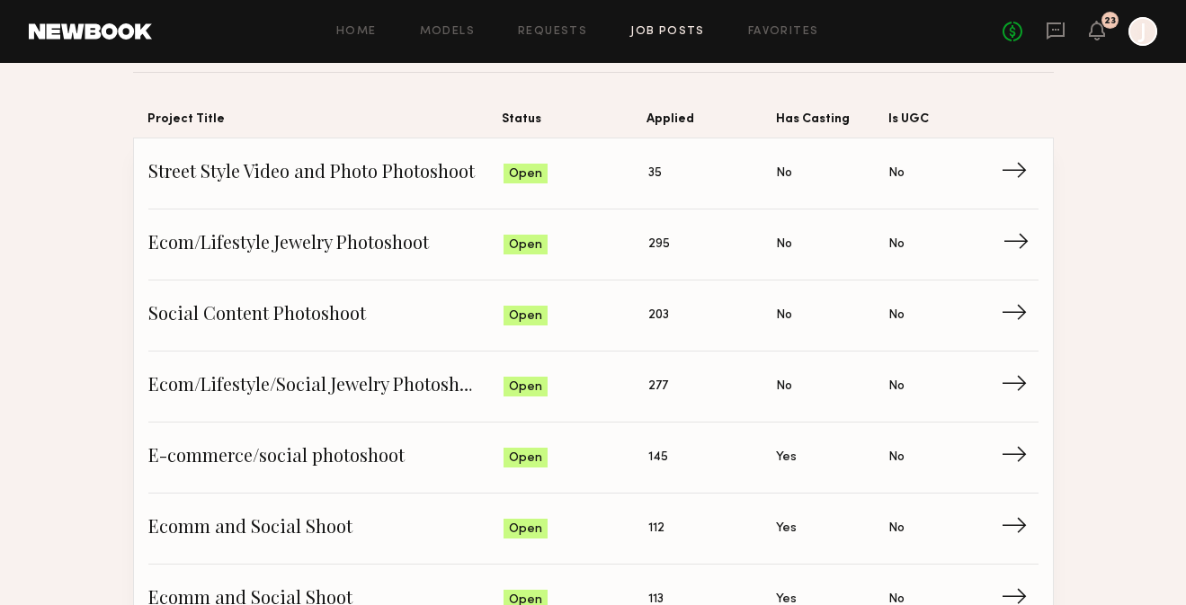
click at [322, 237] on span "Ecom/Lifestyle Jewelry Photoshoot" at bounding box center [326, 244] width 356 height 27
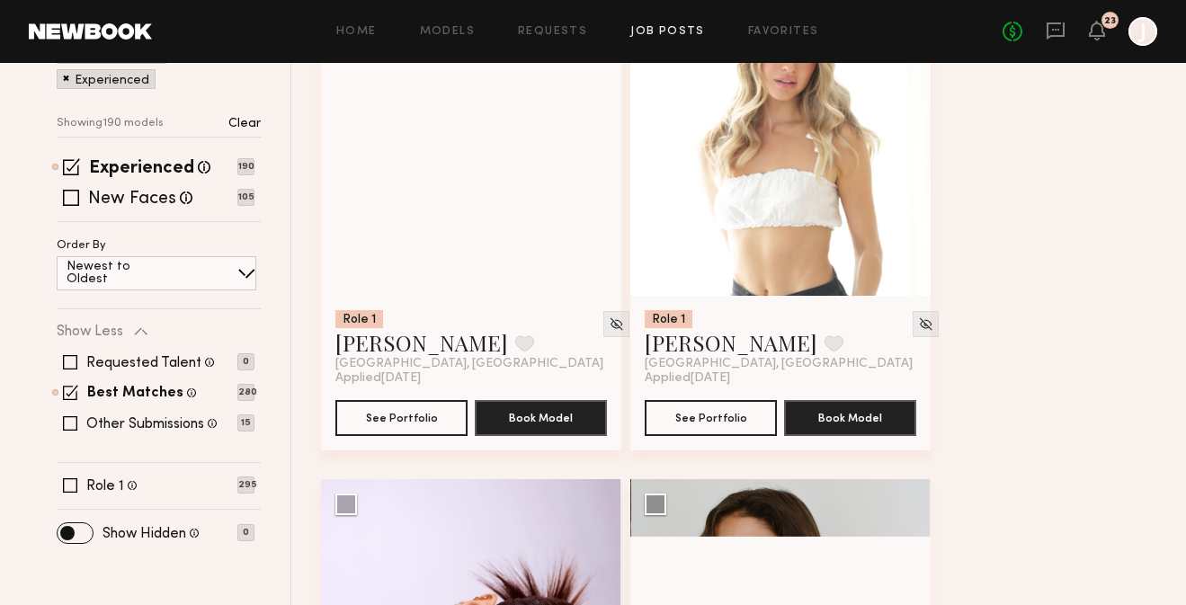
scroll to position [329, 0]
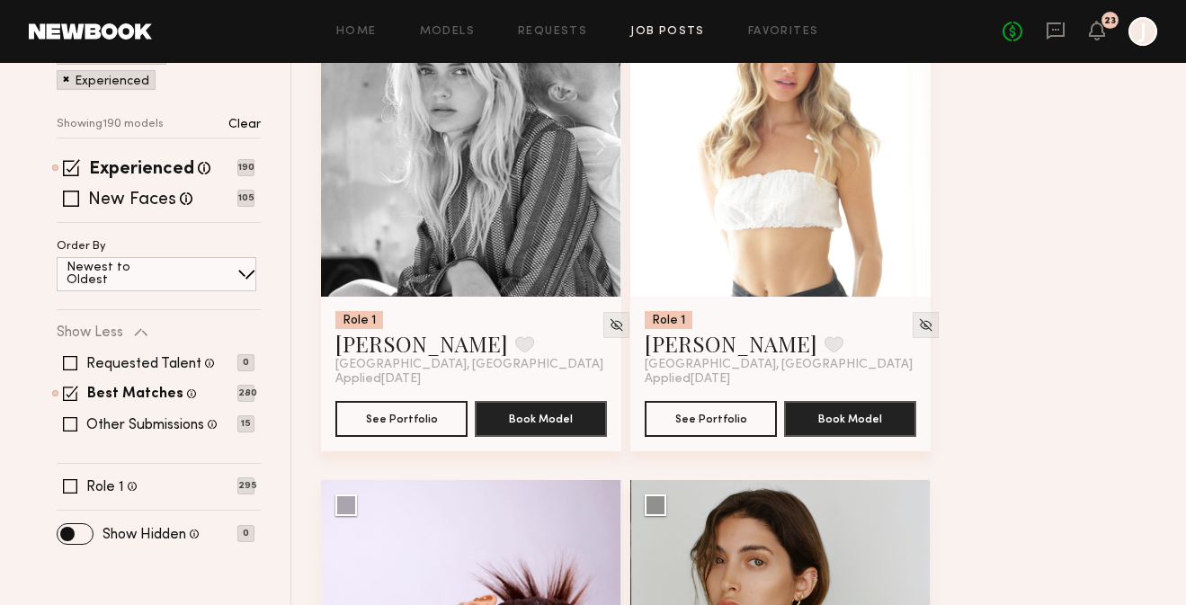
click at [466, 170] on div at bounding box center [471, 146] width 300 height 300
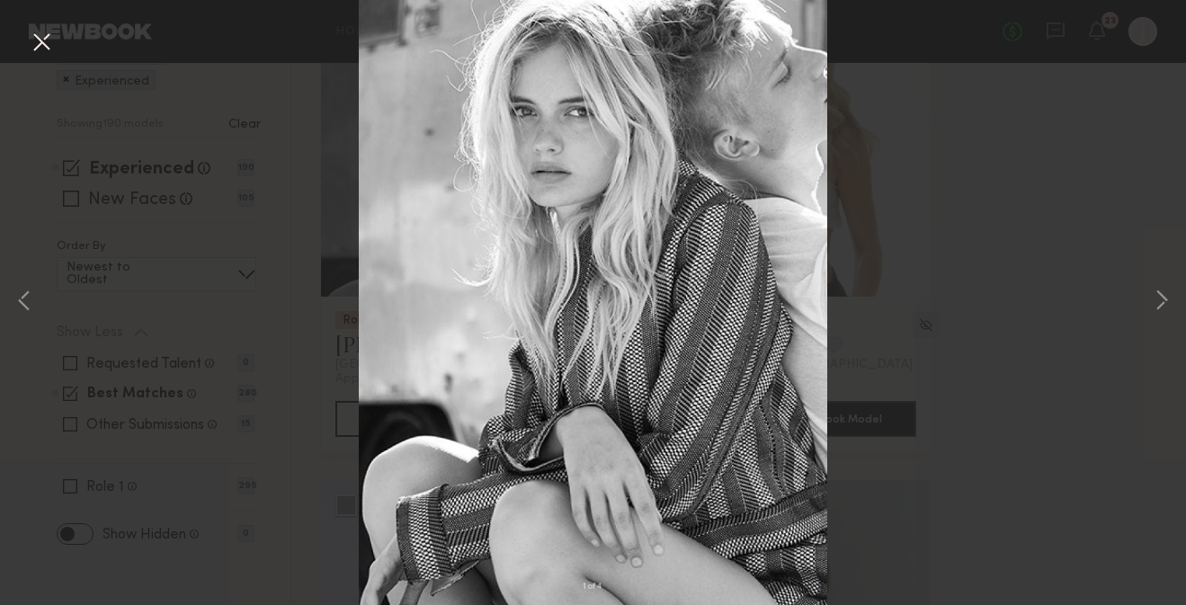
click at [25, 36] on div "1 of 4" at bounding box center [593, 302] width 1186 height 605
click at [39, 37] on button at bounding box center [41, 43] width 29 height 32
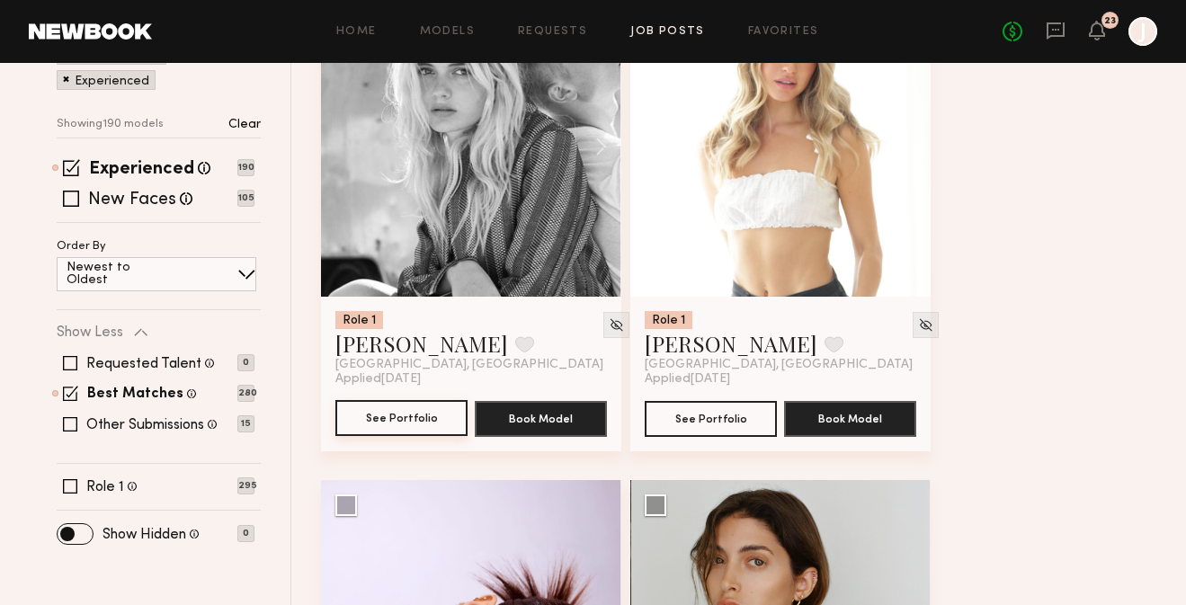
click at [383, 414] on button "See Portfolio" at bounding box center [401, 418] width 132 height 36
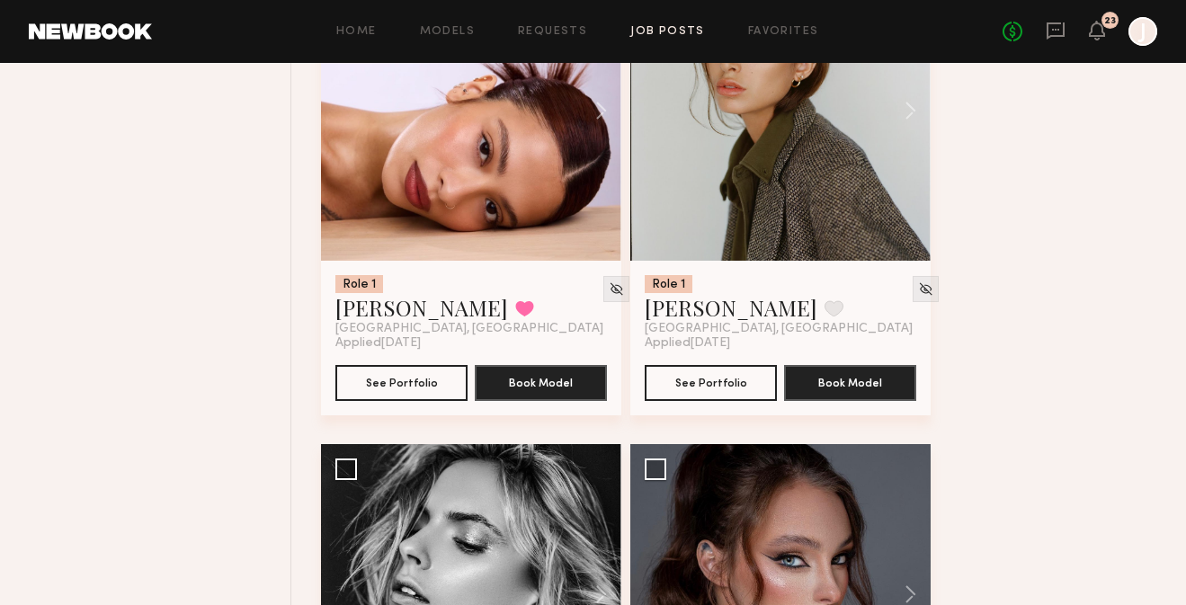
scroll to position [833, 0]
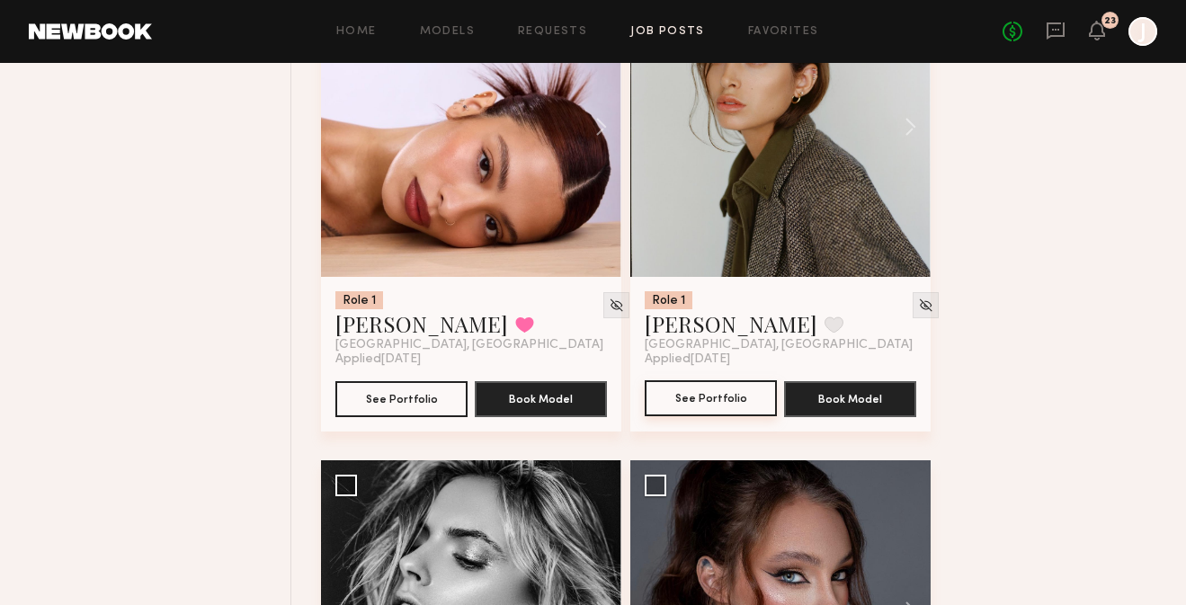
click at [689, 408] on button "See Portfolio" at bounding box center [711, 398] width 132 height 36
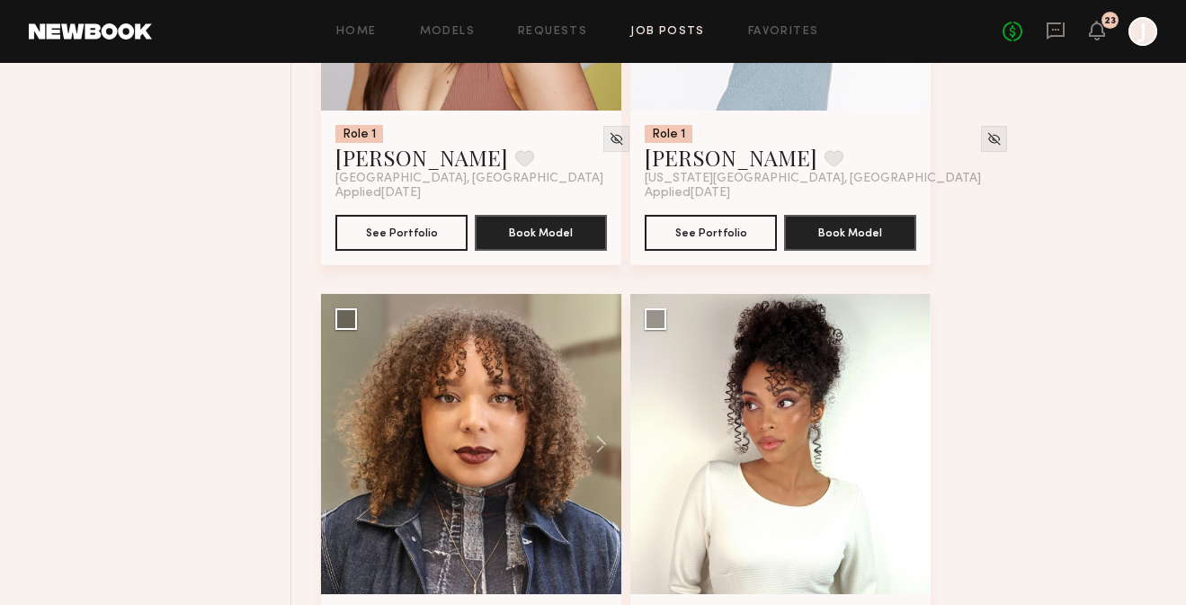
scroll to position [3381, 0]
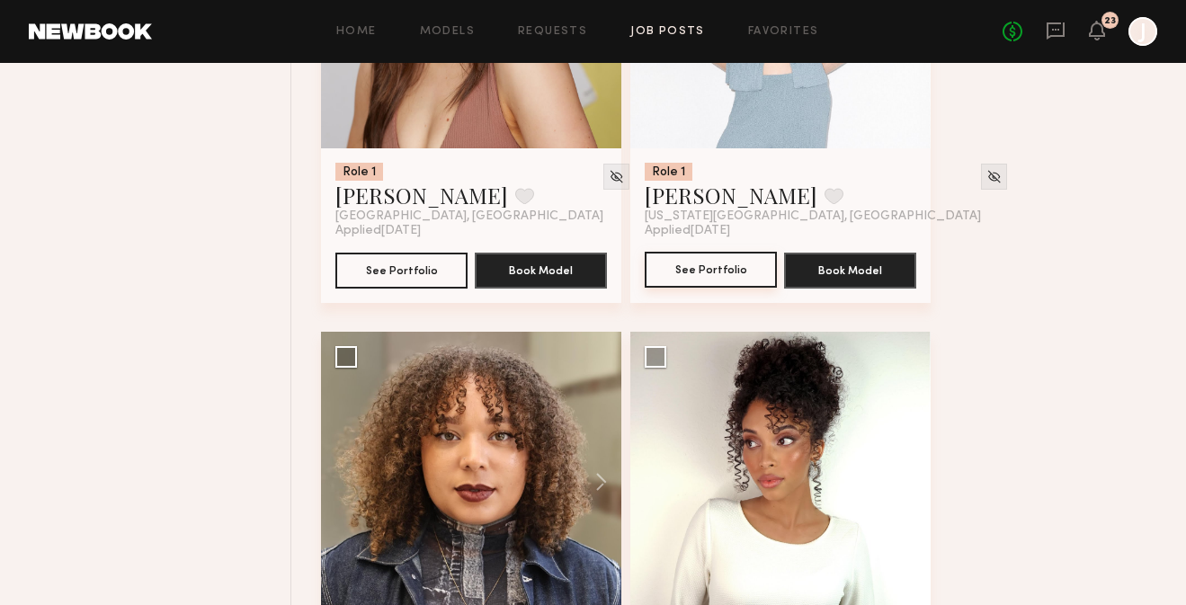
click at [709, 276] on button "See Portfolio" at bounding box center [711, 270] width 132 height 36
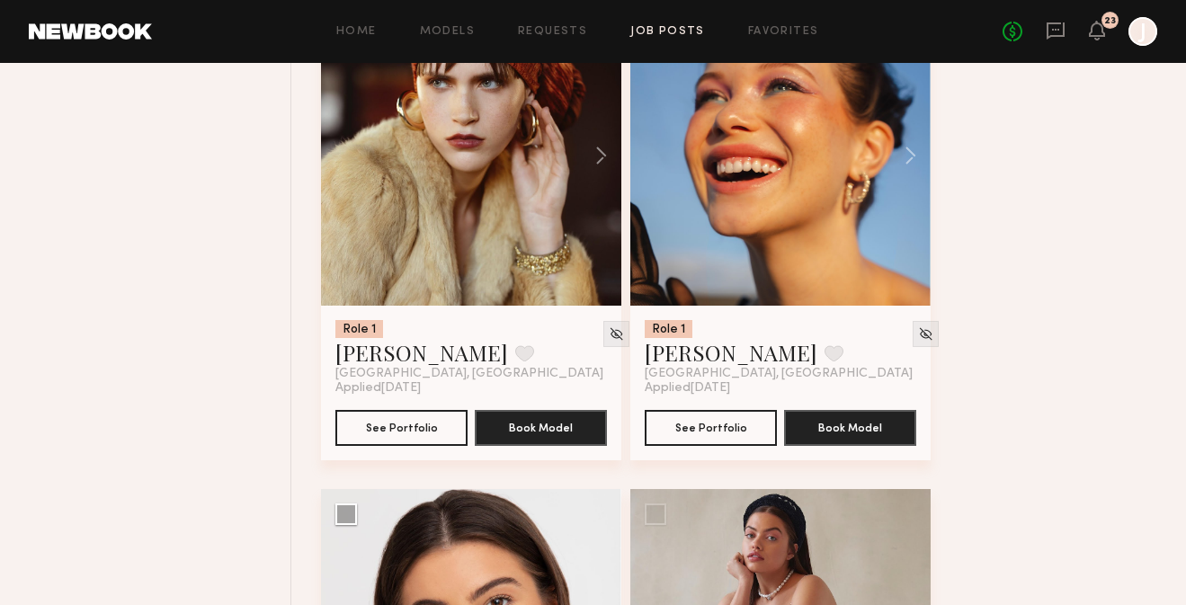
scroll to position [4585, 0]
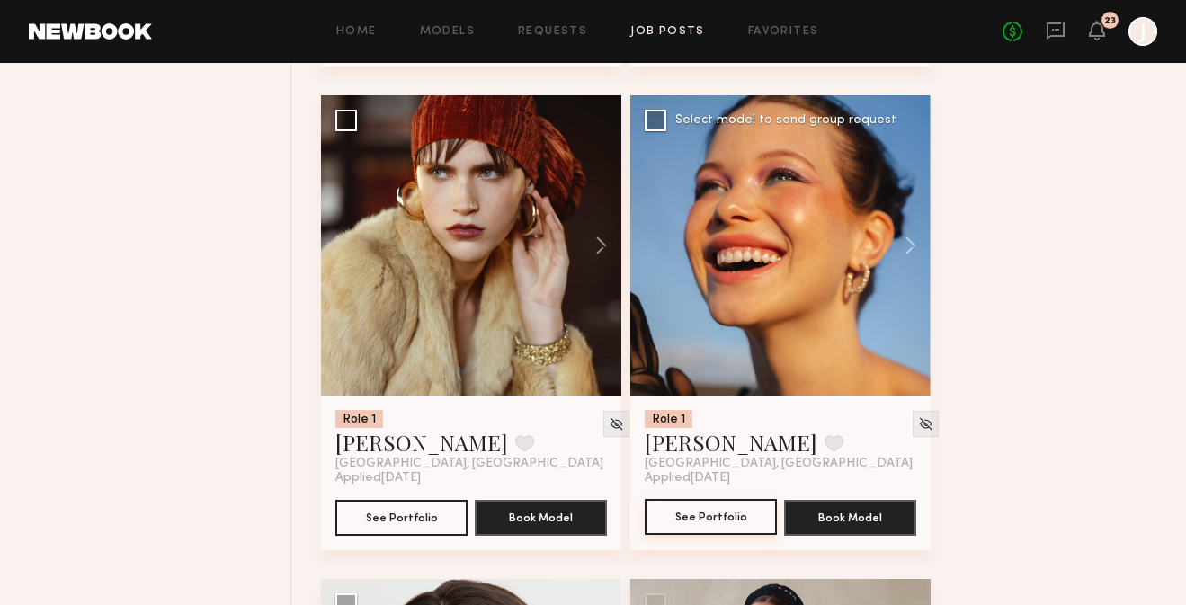
click at [719, 521] on button "See Portfolio" at bounding box center [711, 517] width 132 height 36
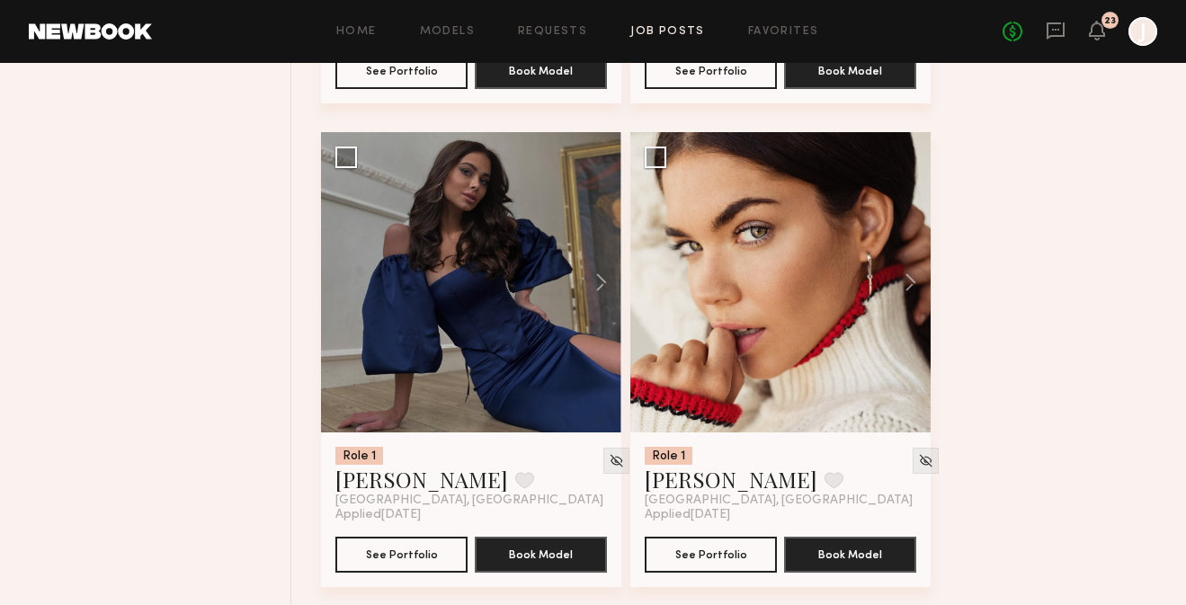
scroll to position [7941, 0]
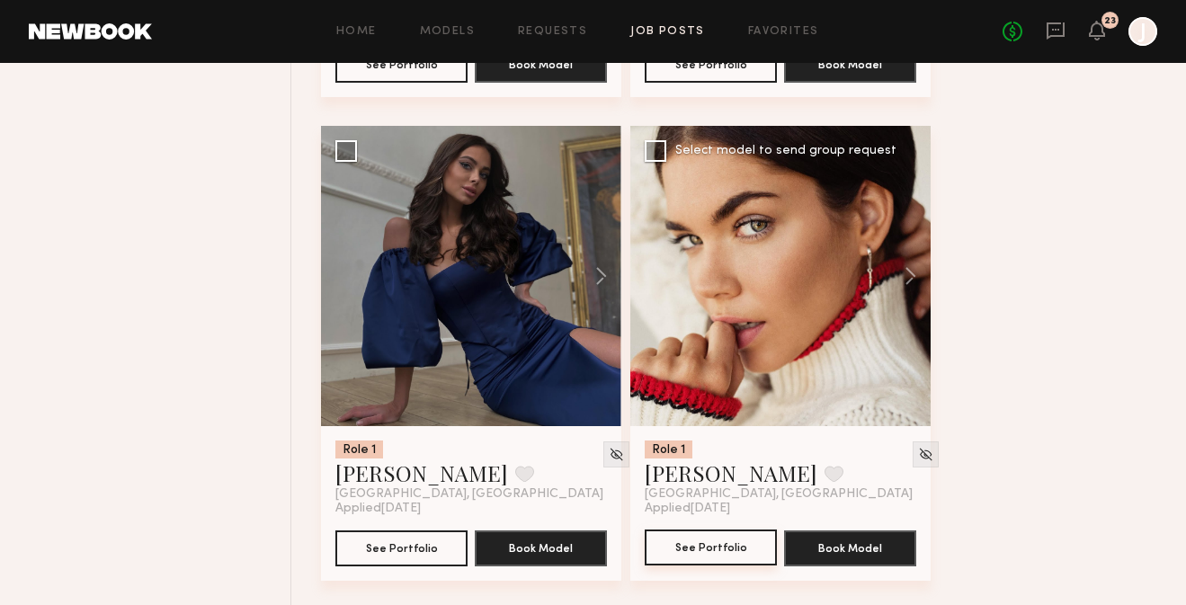
click at [730, 560] on button "See Portfolio" at bounding box center [711, 548] width 132 height 36
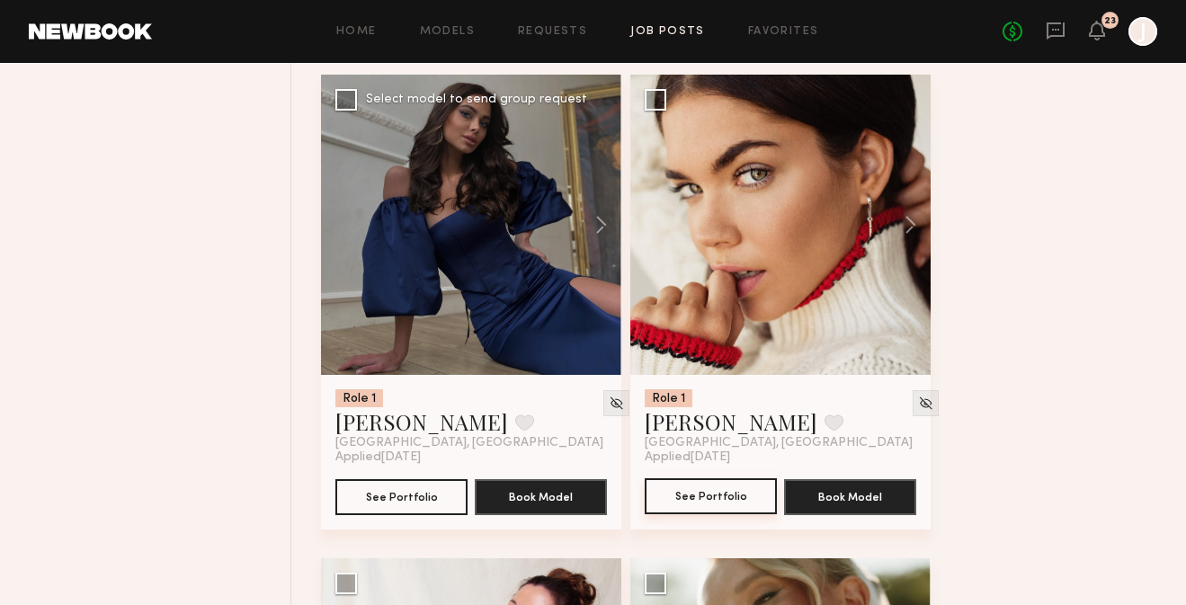
scroll to position [8001, 0]
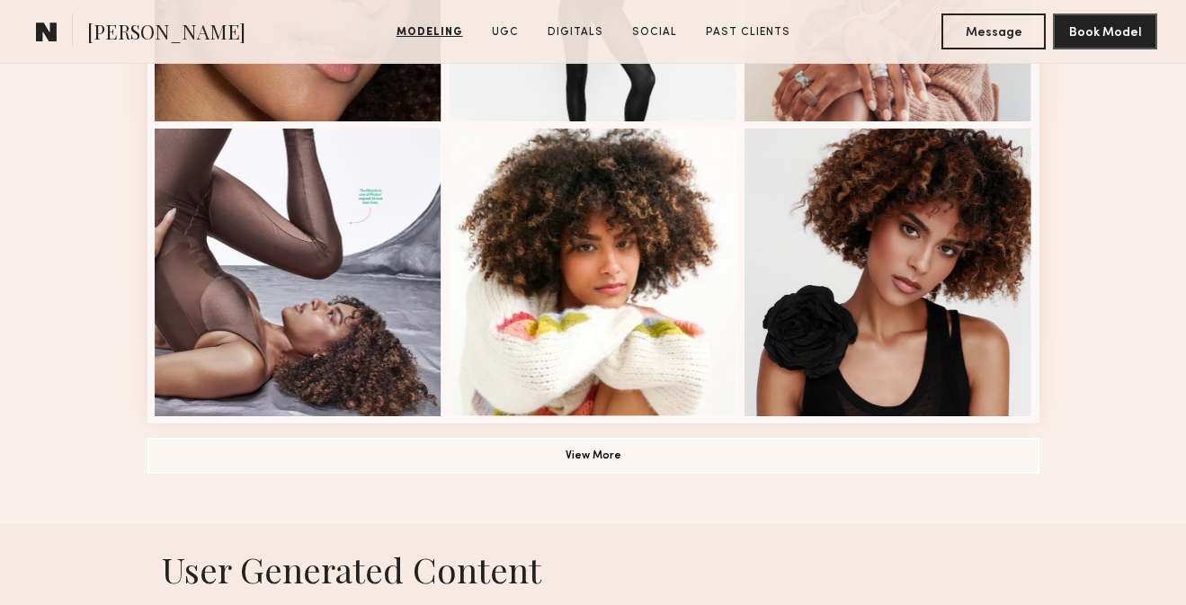
scroll to position [1287, 0]
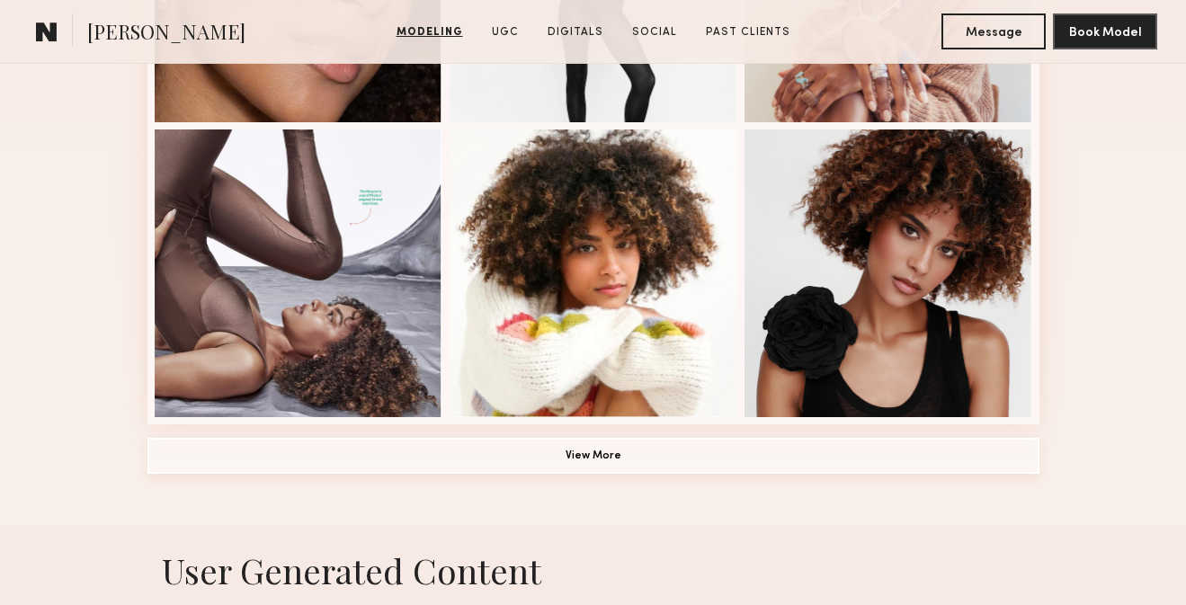
click at [561, 473] on common-button "View More" at bounding box center [593, 457] width 892 height 36
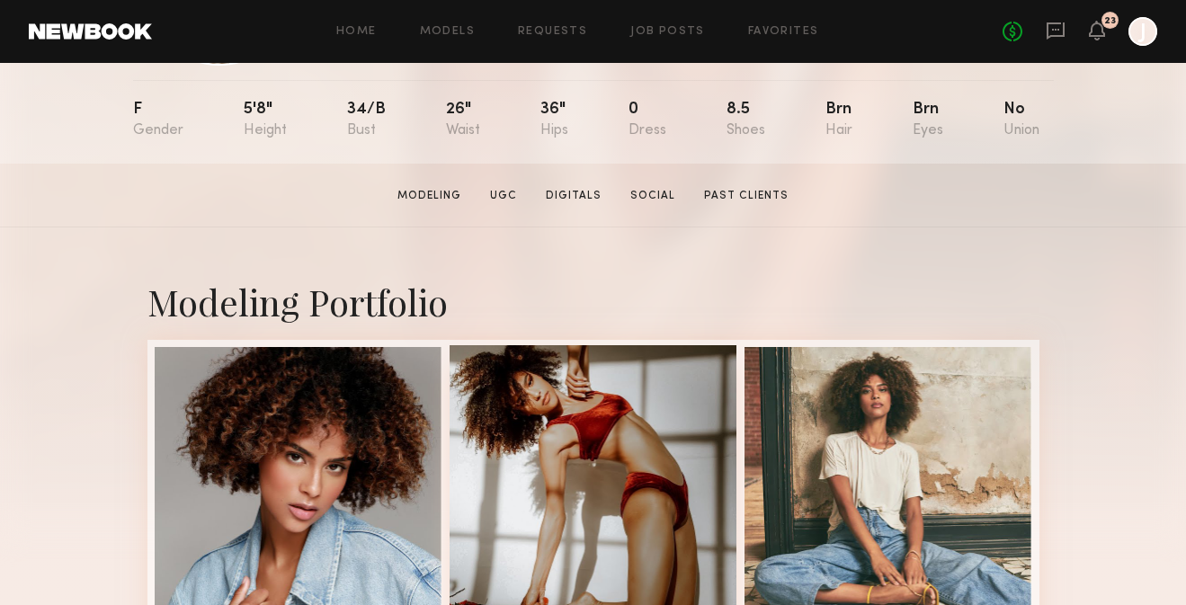
scroll to position [0, 0]
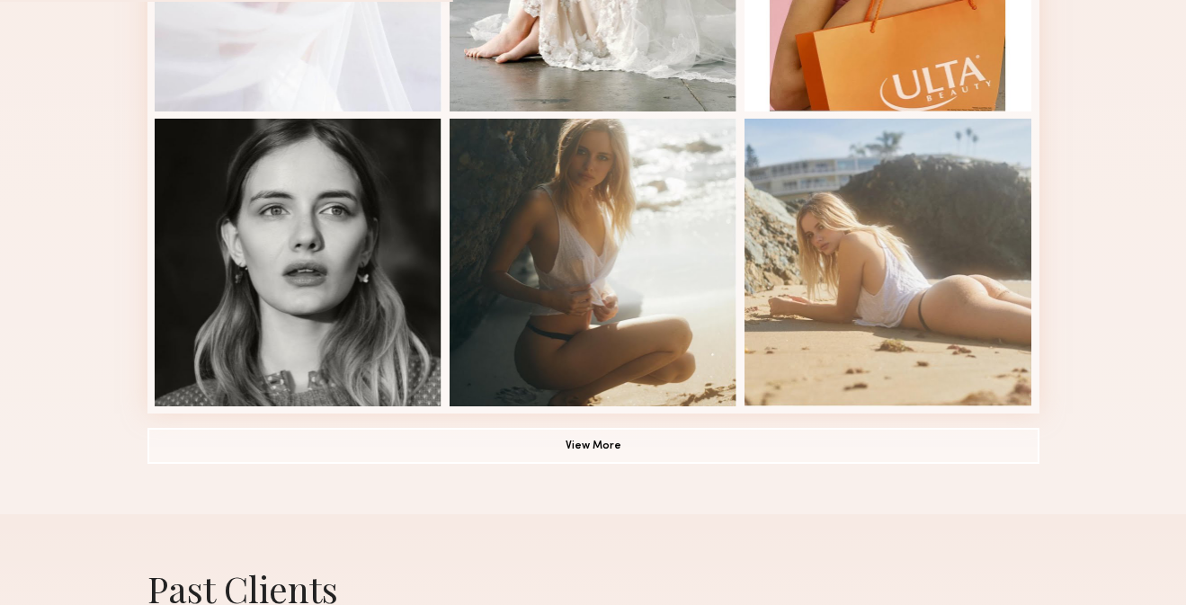
scroll to position [1230, 0]
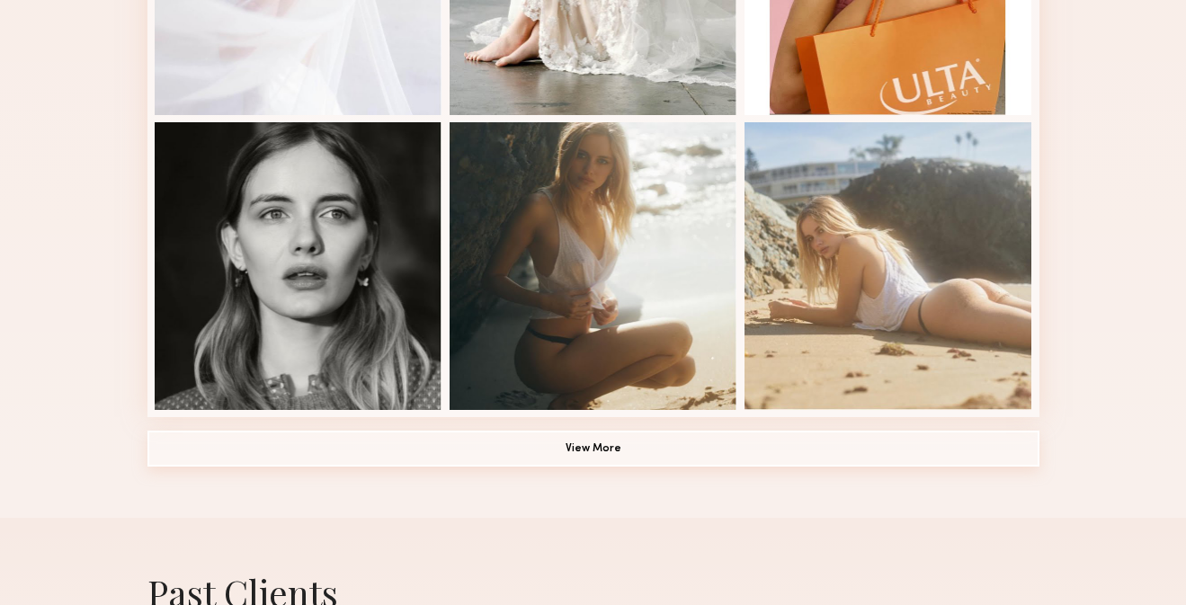
click at [438, 461] on button "View More" at bounding box center [593, 449] width 892 height 36
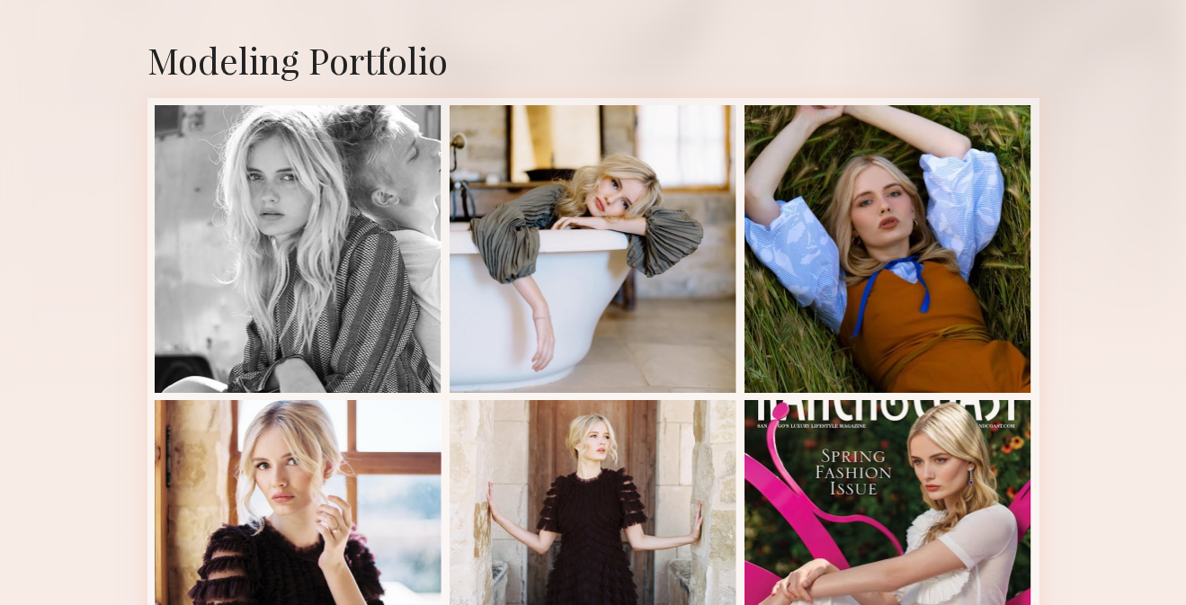
scroll to position [362, 0]
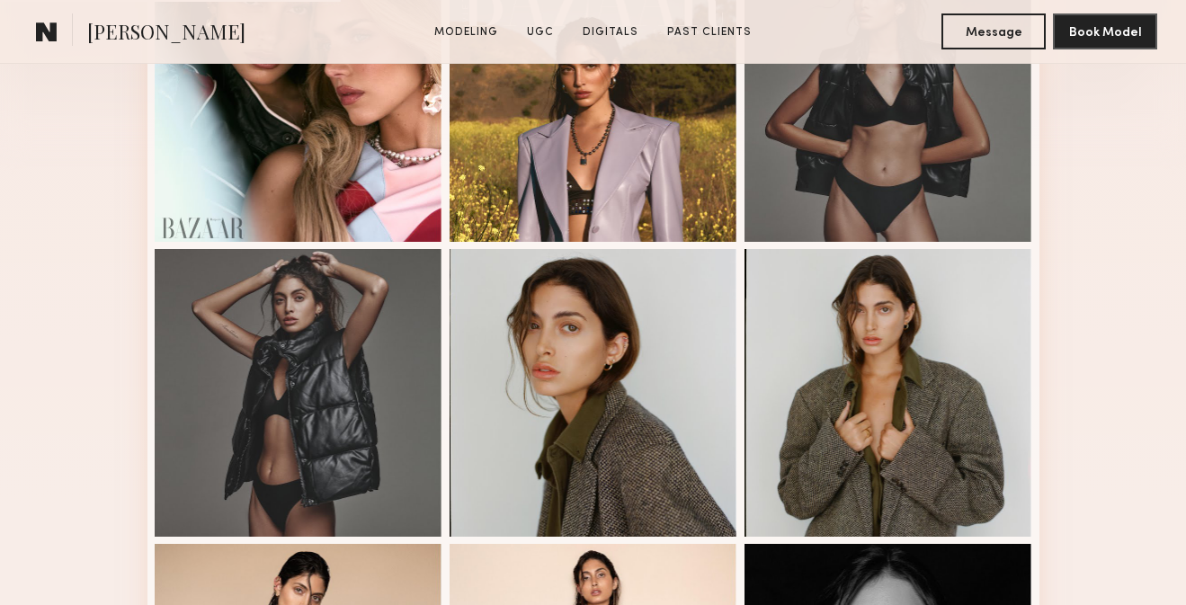
scroll to position [578, 0]
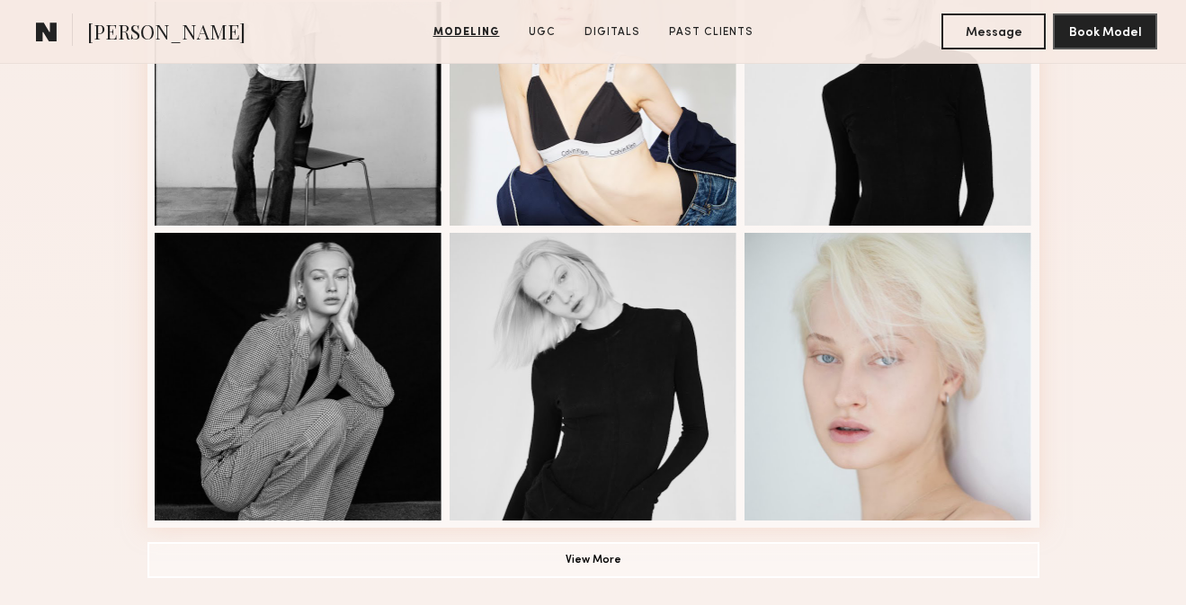
scroll to position [1182, 0]
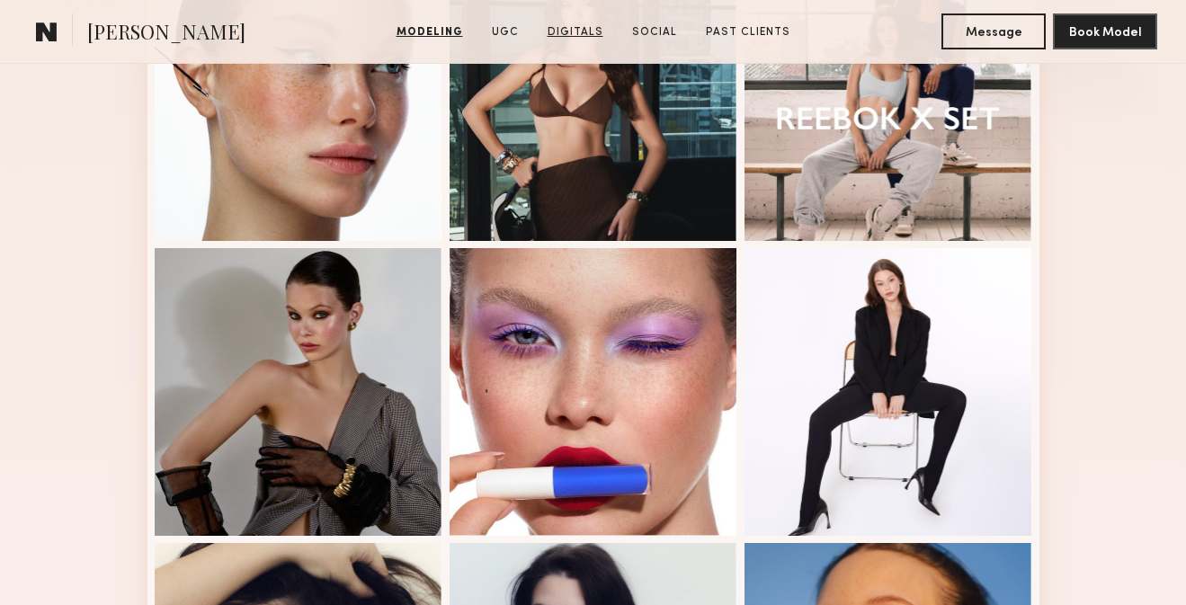
scroll to position [579, 0]
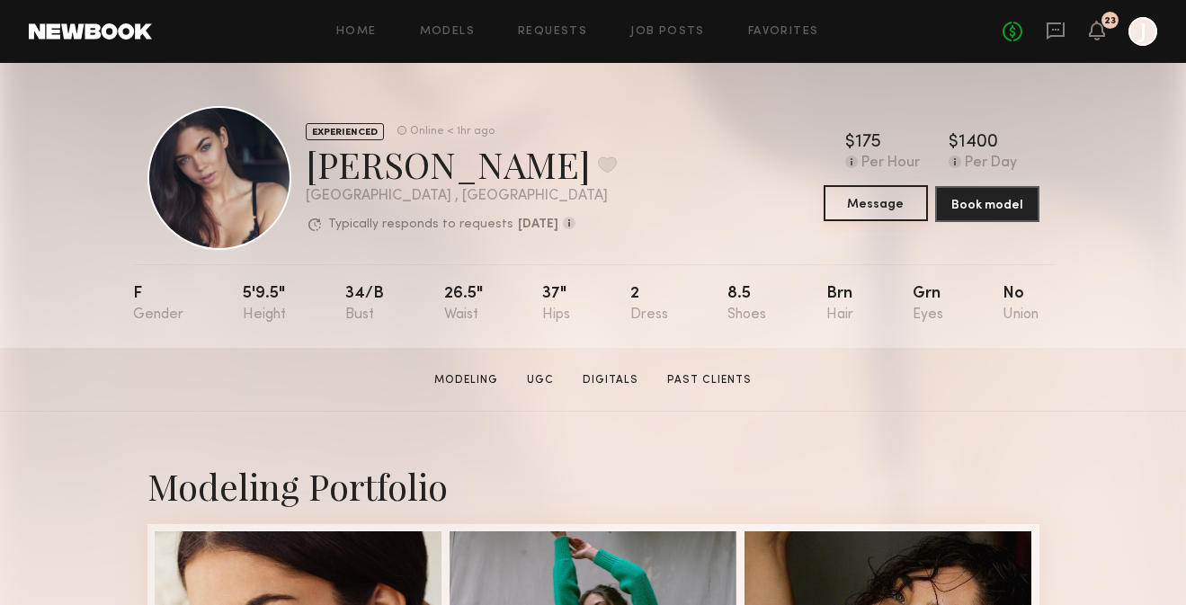
click at [889, 199] on button "Message" at bounding box center [876, 203] width 104 height 36
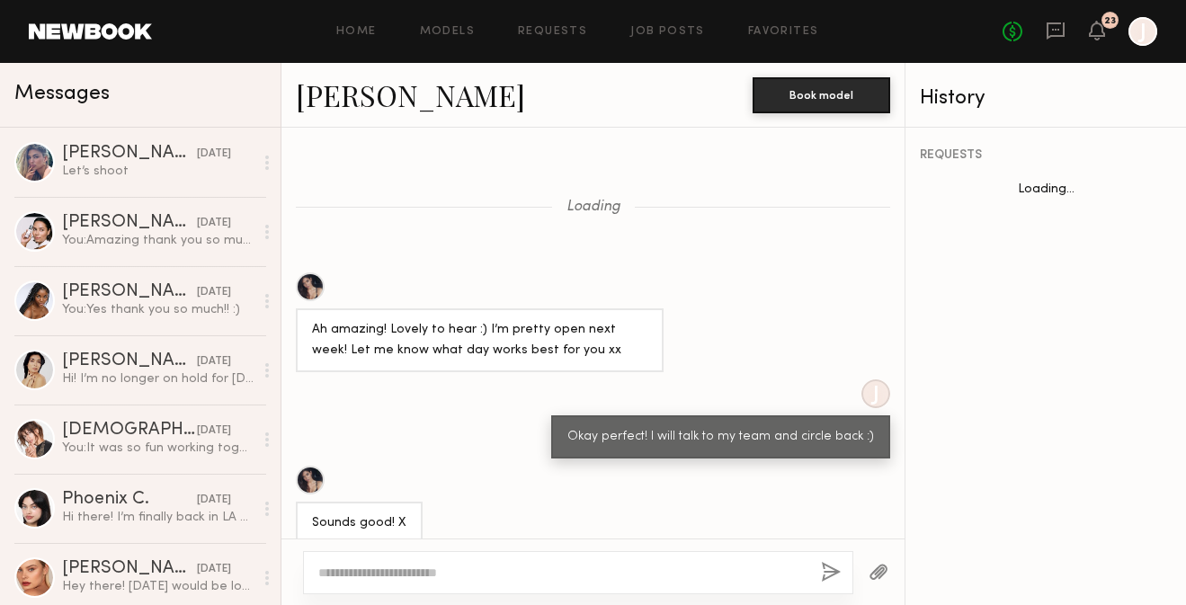
scroll to position [1346, 0]
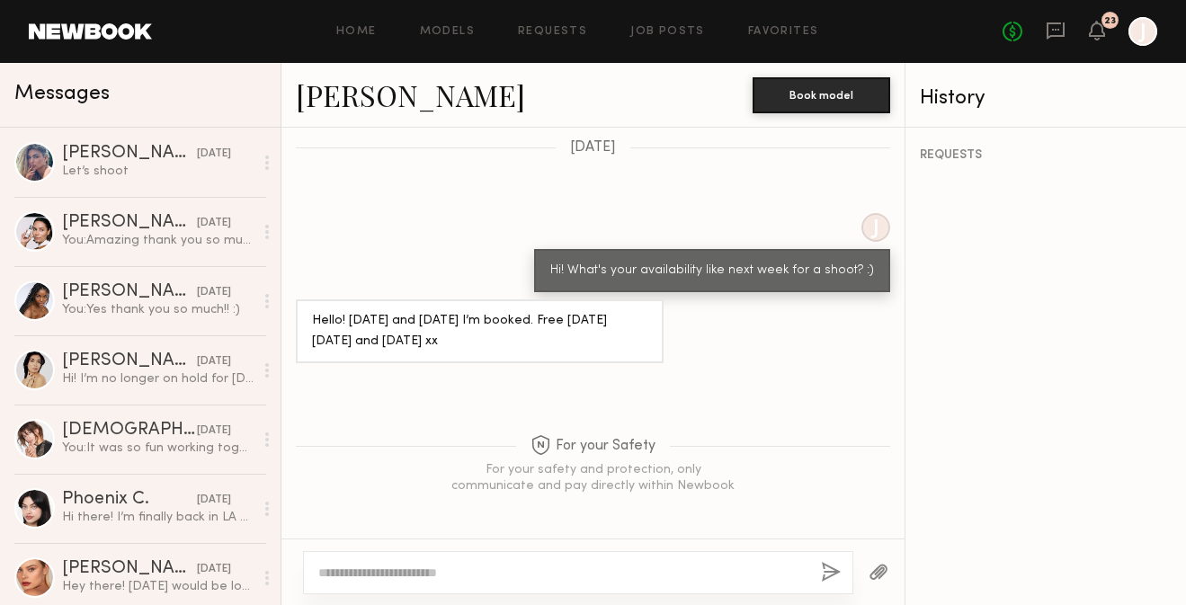
click at [558, 572] on textarea at bounding box center [562, 573] width 488 height 18
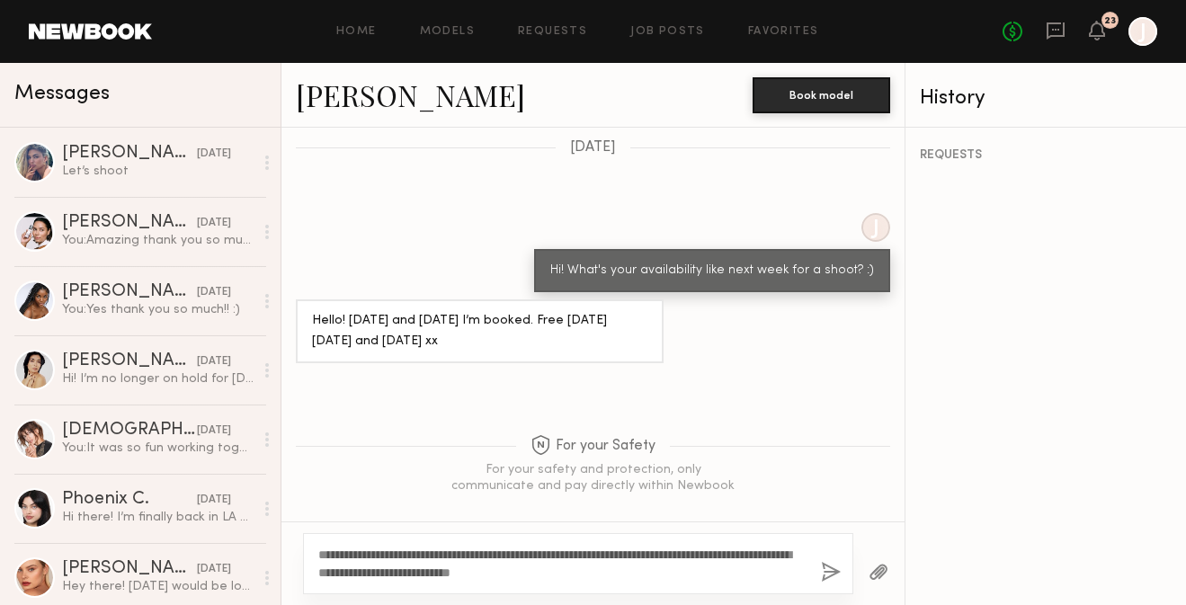
click at [449, 553] on textarea "**********" at bounding box center [562, 564] width 488 height 36
type textarea "**********"
click at [638, 587] on div "**********" at bounding box center [578, 563] width 550 height 61
click at [831, 576] on button "button" at bounding box center [831, 573] width 20 height 22
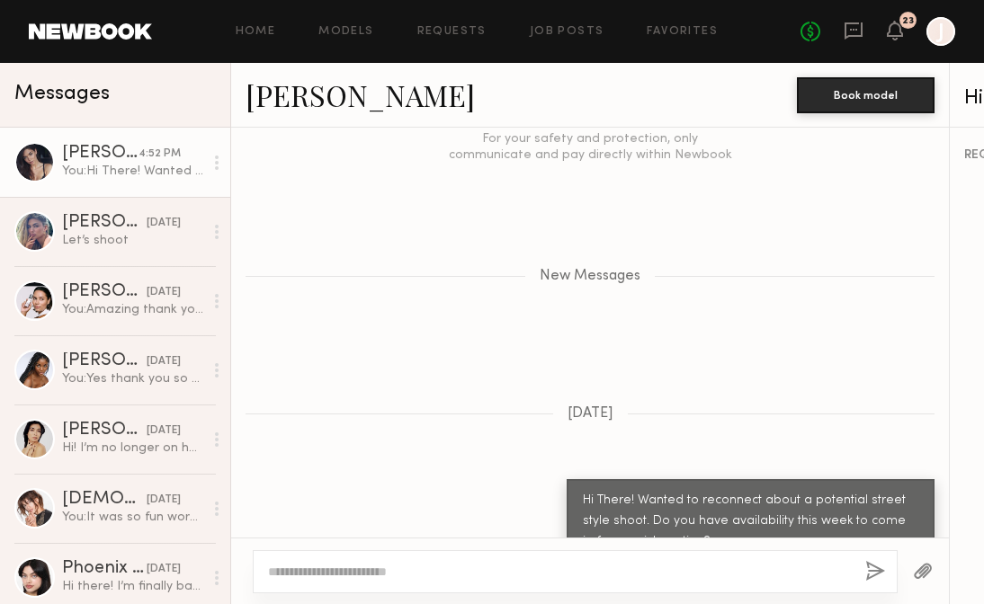
scroll to position [1747, 0]
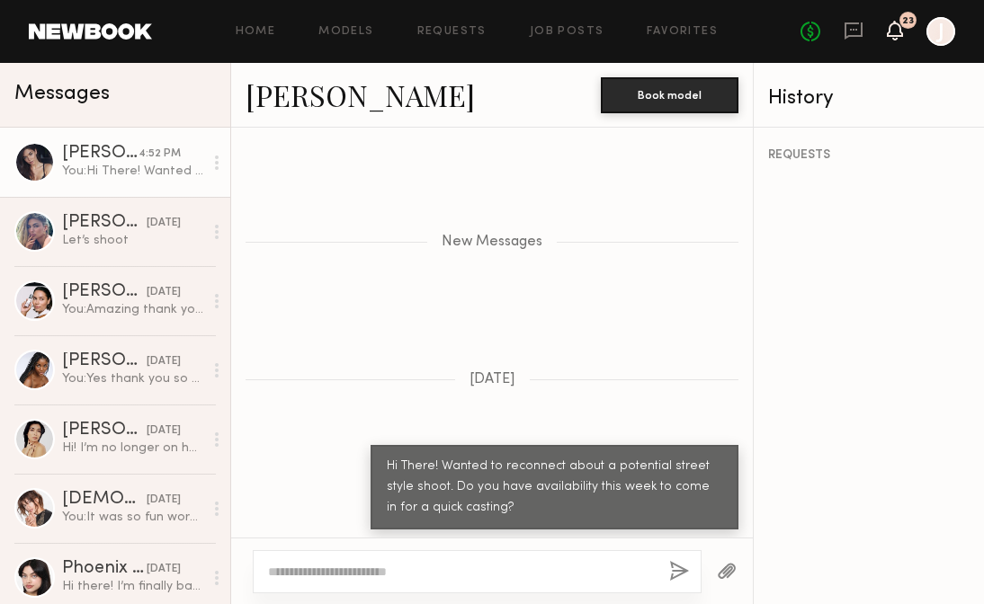
click at [891, 35] on icon at bounding box center [895, 29] width 14 height 13
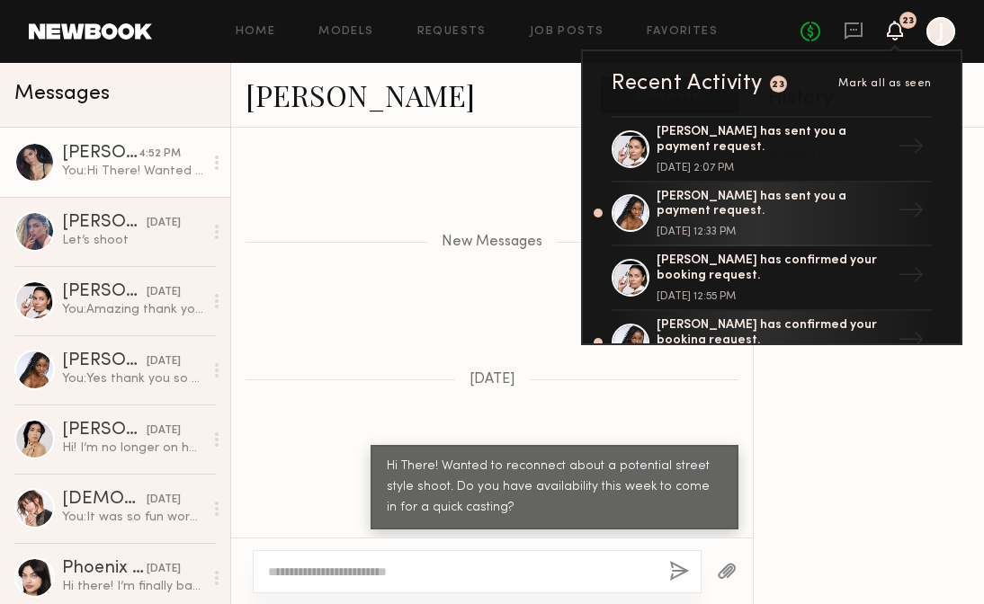
click at [841, 30] on div "No fees up to $5,000 23 Recent Activity 23 Mark all as seen [PERSON_NAME] has s…" at bounding box center [877, 31] width 155 height 29
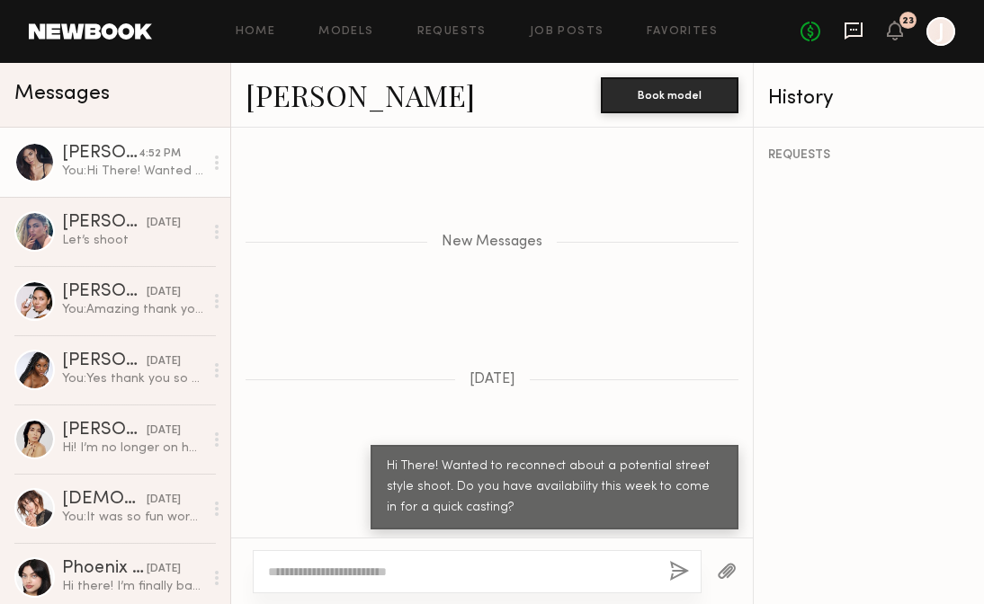
click at [853, 30] on icon at bounding box center [853, 30] width 7 height 2
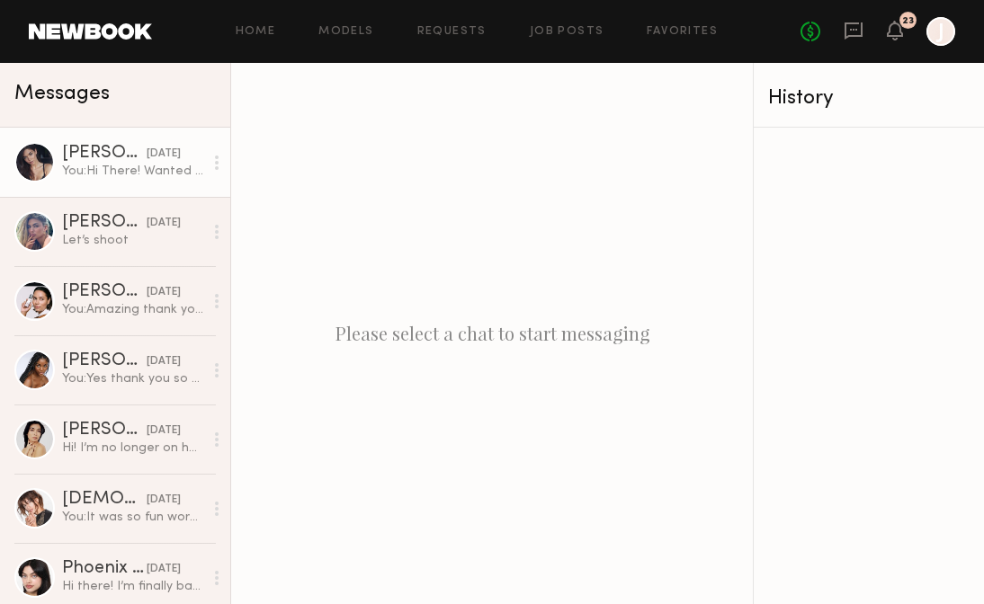
click at [140, 182] on link "[PERSON_NAME] [DATE] You: Hi There! Wanted to reconnect about a potential stree…" at bounding box center [115, 162] width 230 height 69
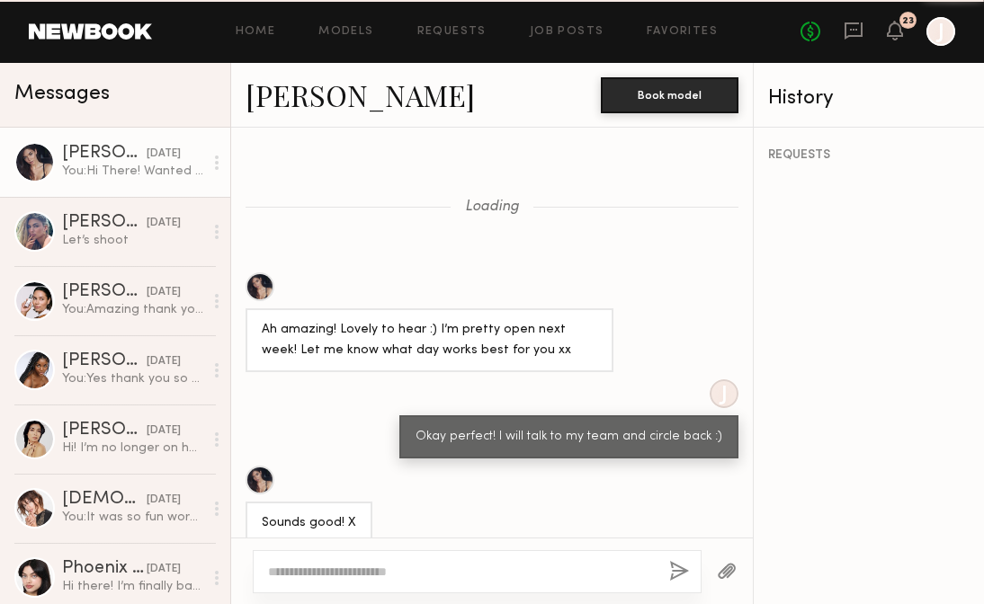
scroll to position [1611, 0]
